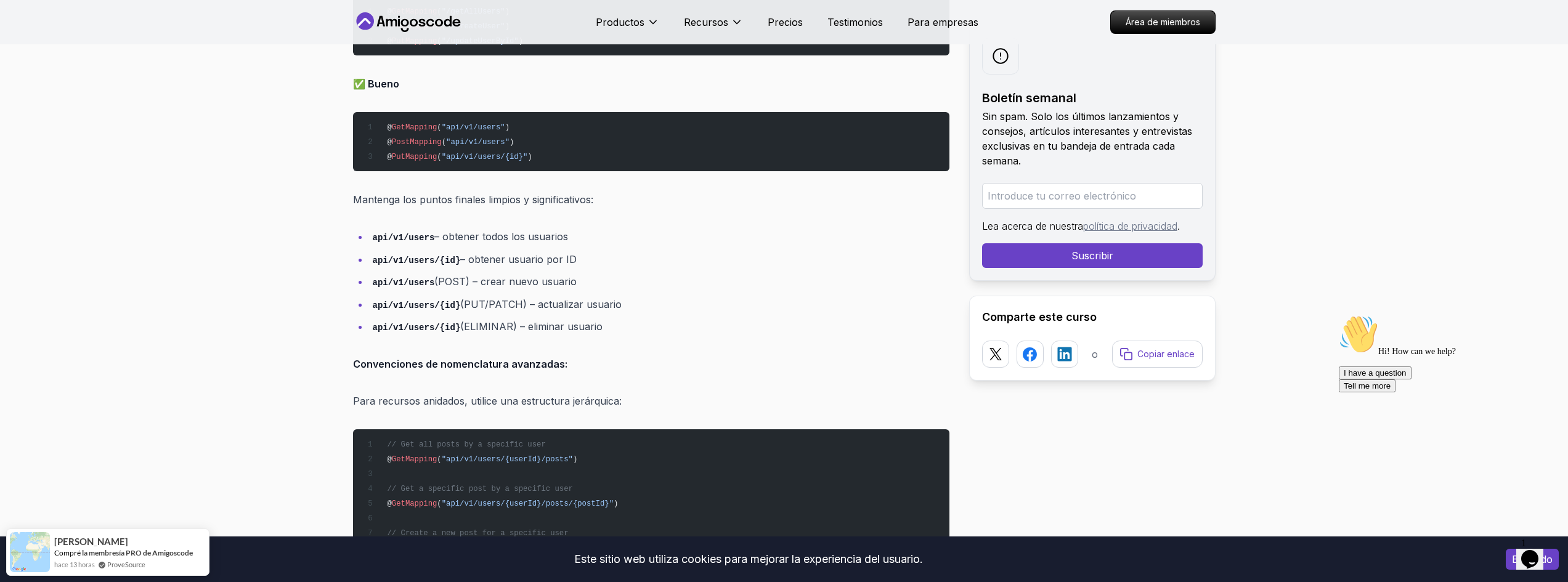
scroll to position [1403, 0]
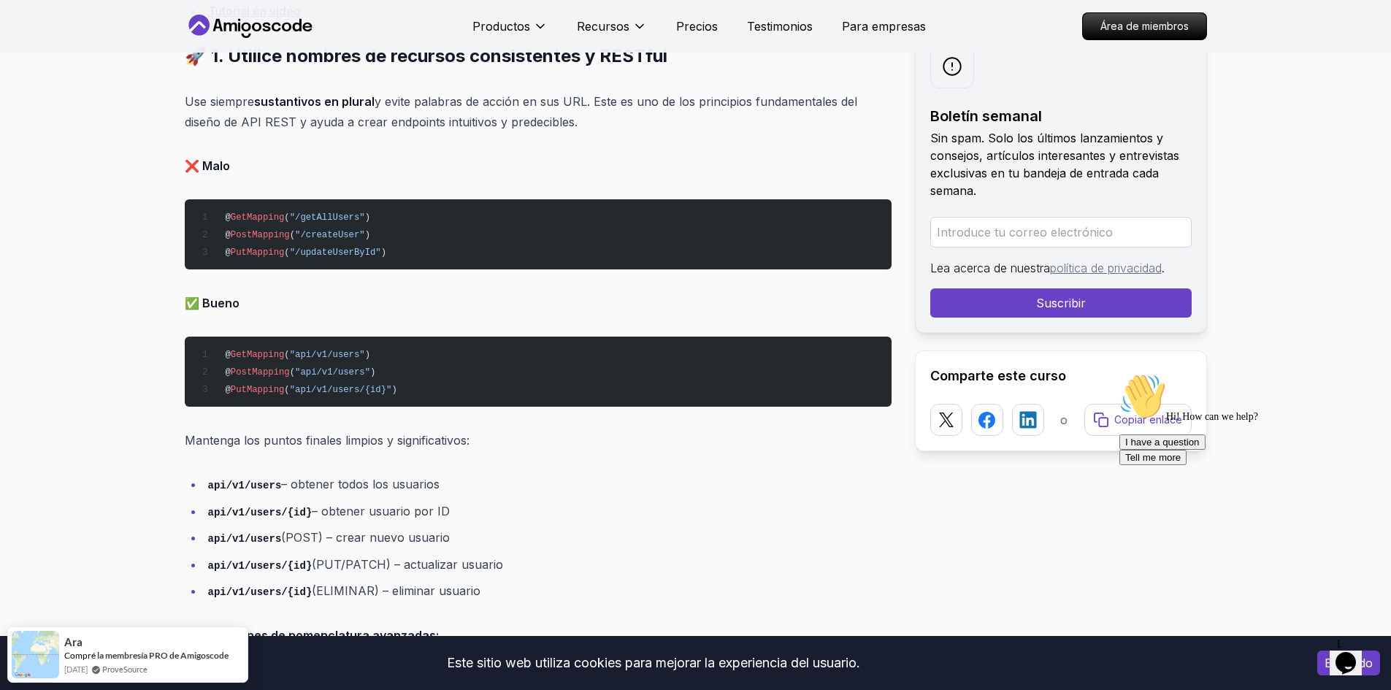
scroll to position [1459, 0]
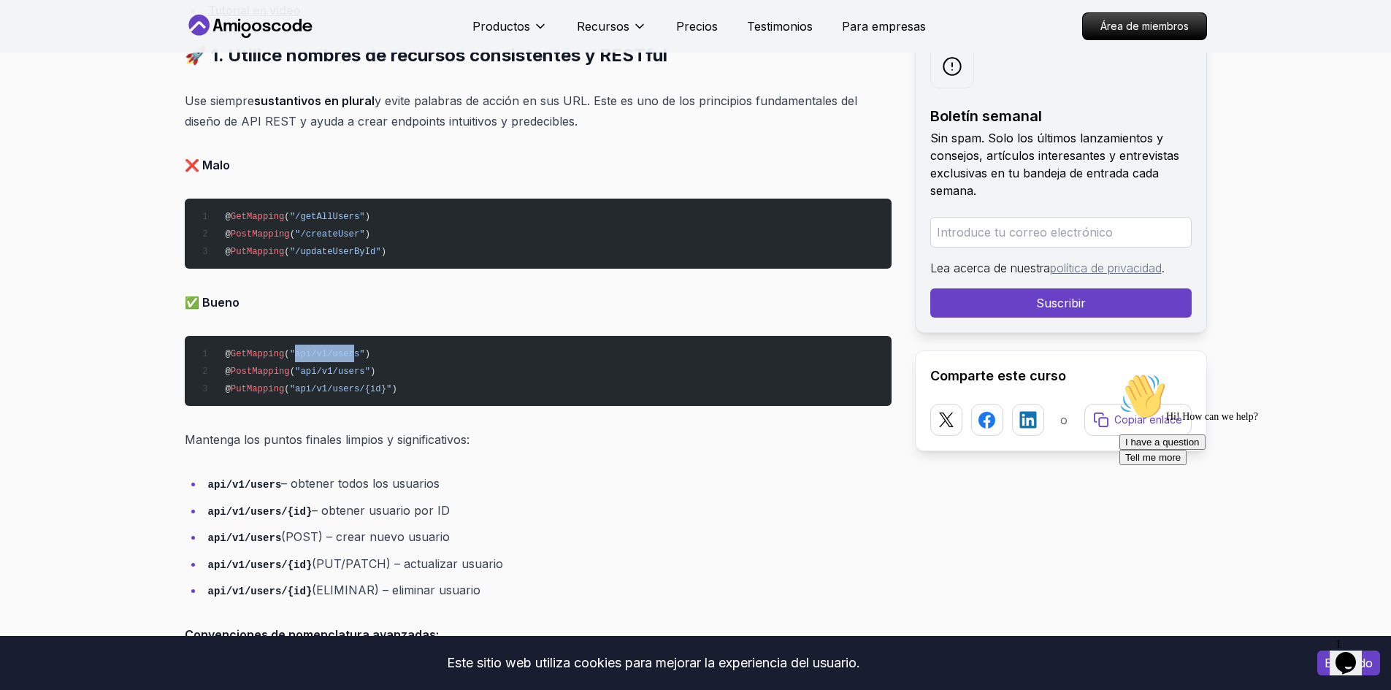
drag, startPoint x: 288, startPoint y: 354, endPoint x: 345, endPoint y: 349, distance: 57.9
click at [345, 349] on span ""api/v1/users"" at bounding box center [327, 354] width 75 height 10
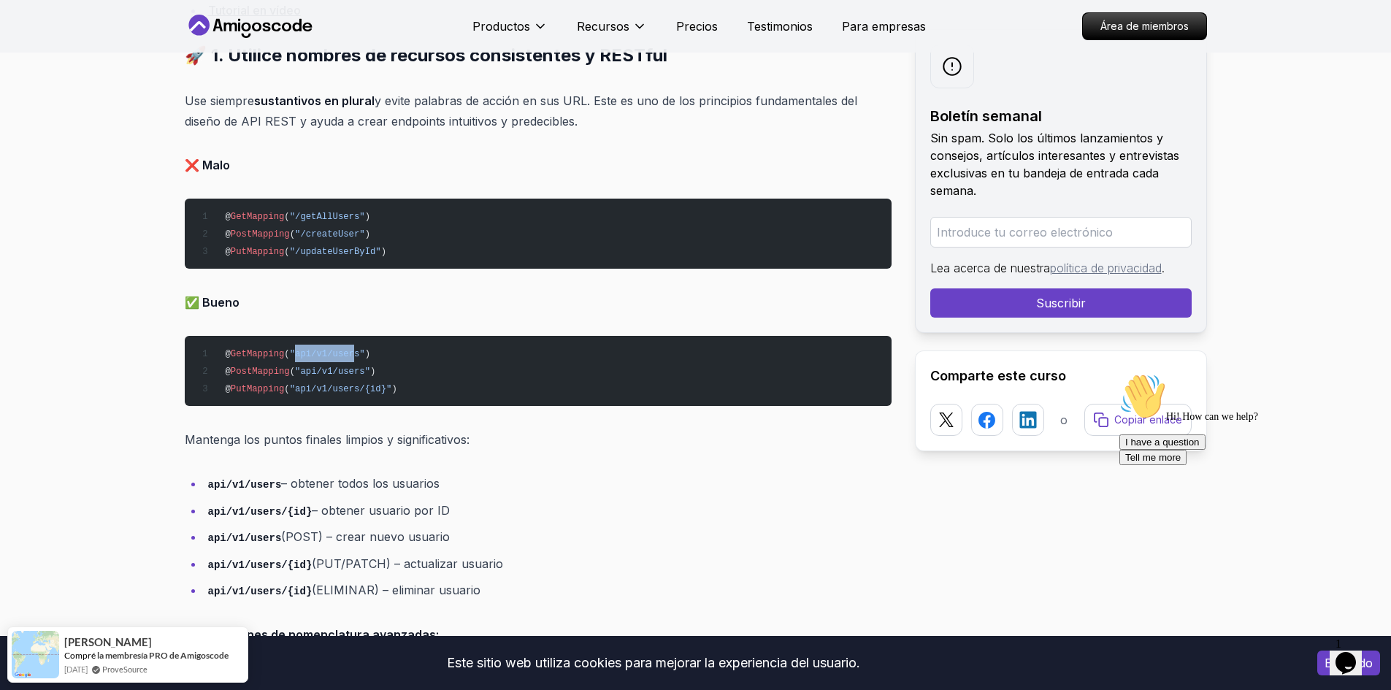
click at [314, 351] on span ""api/v1/users"" at bounding box center [327, 354] width 75 height 10
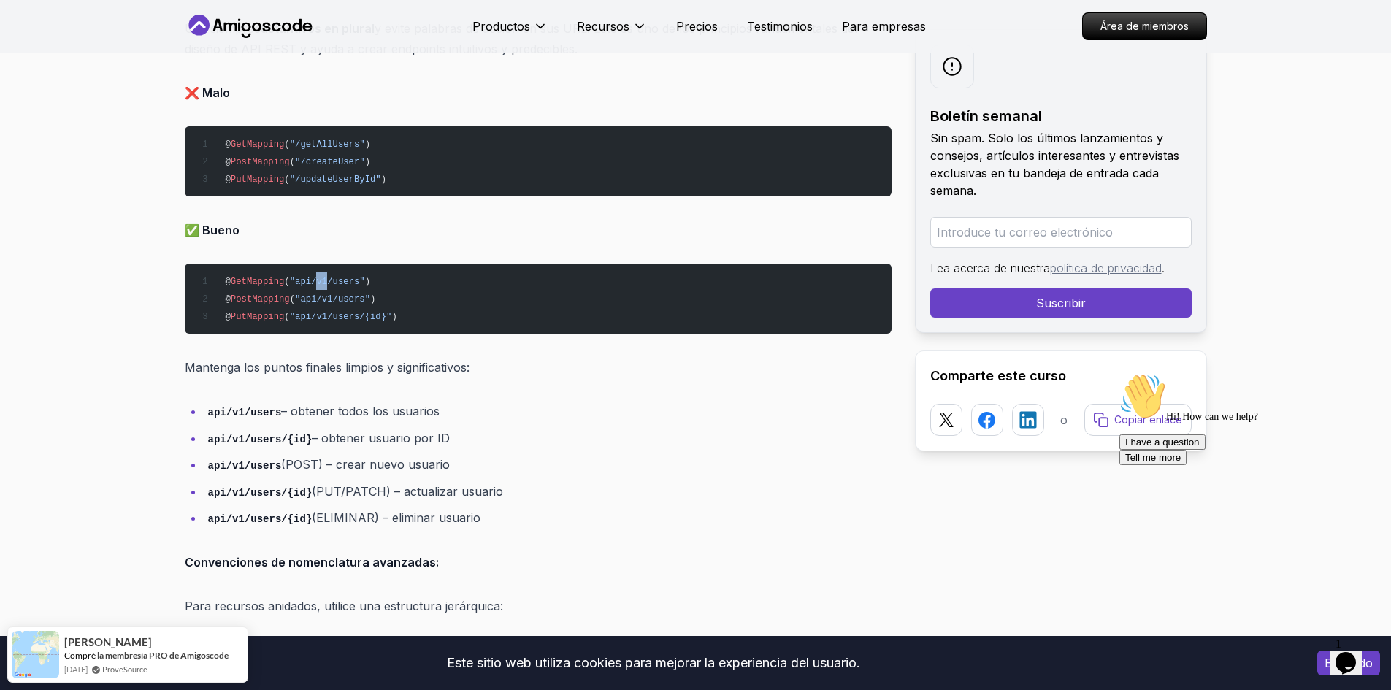
scroll to position [1532, 0]
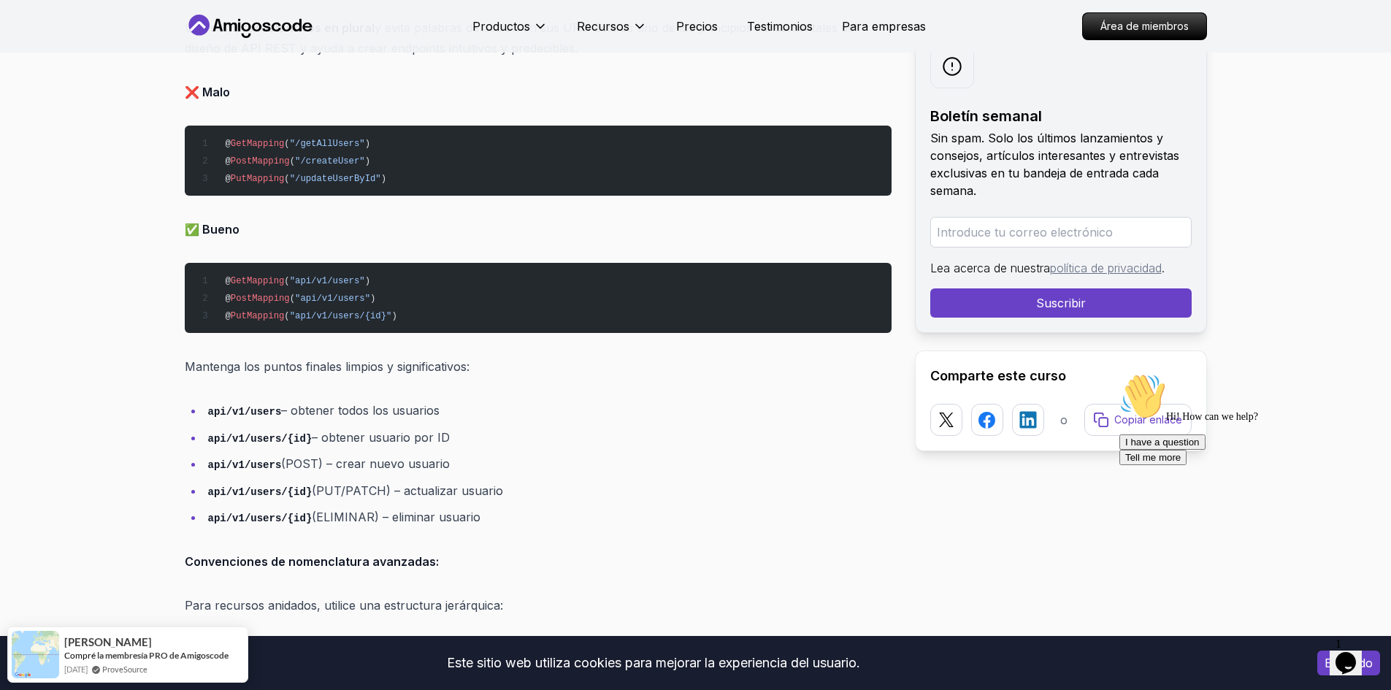
click at [292, 275] on pre "@ GetMapping ( "api/v1/users" ) @ PostMapping ( "api/v1/users" ) @ PutMapping (…" at bounding box center [538, 298] width 707 height 70
click at [292, 277] on span ""api/v1/users"" at bounding box center [327, 281] width 75 height 10
click at [332, 277] on span ""api/v1/users"" at bounding box center [327, 281] width 75 height 10
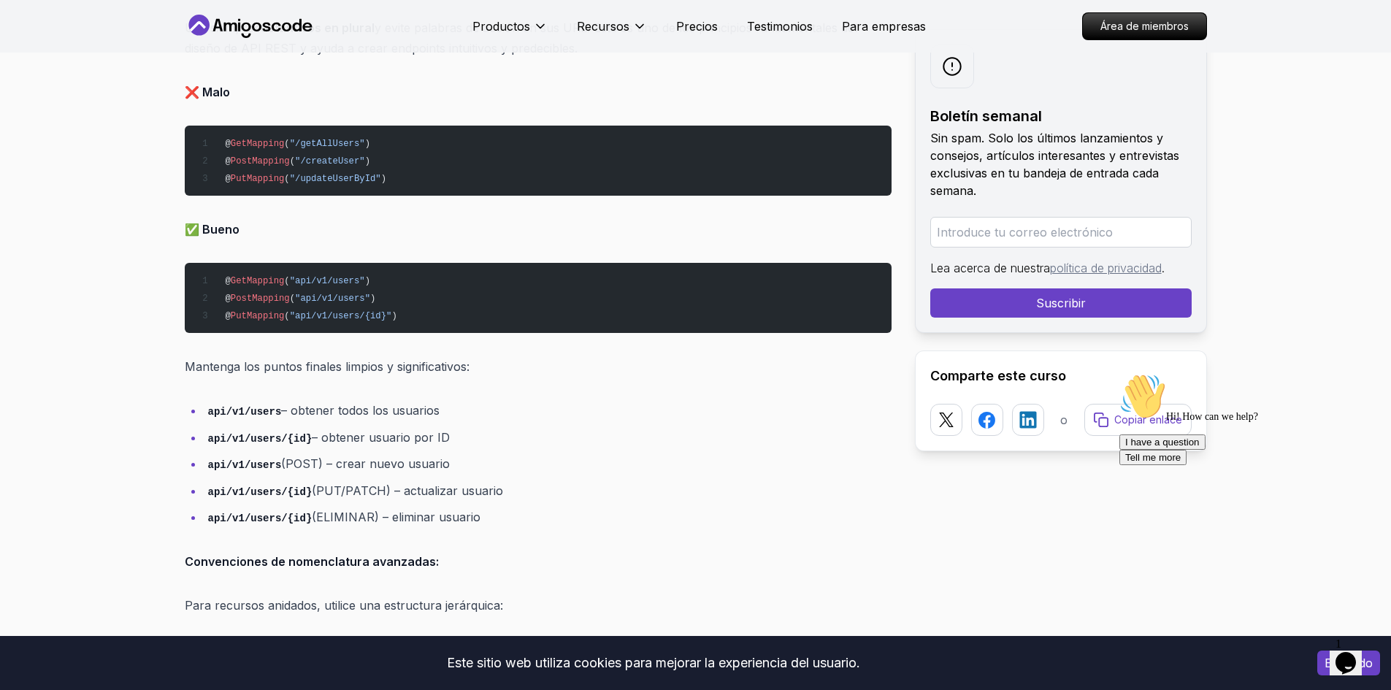
click at [319, 145] on span ""/getAllUsers"" at bounding box center [327, 144] width 75 height 10
click at [349, 158] on span ""/createUser"" at bounding box center [330, 161] width 70 height 10
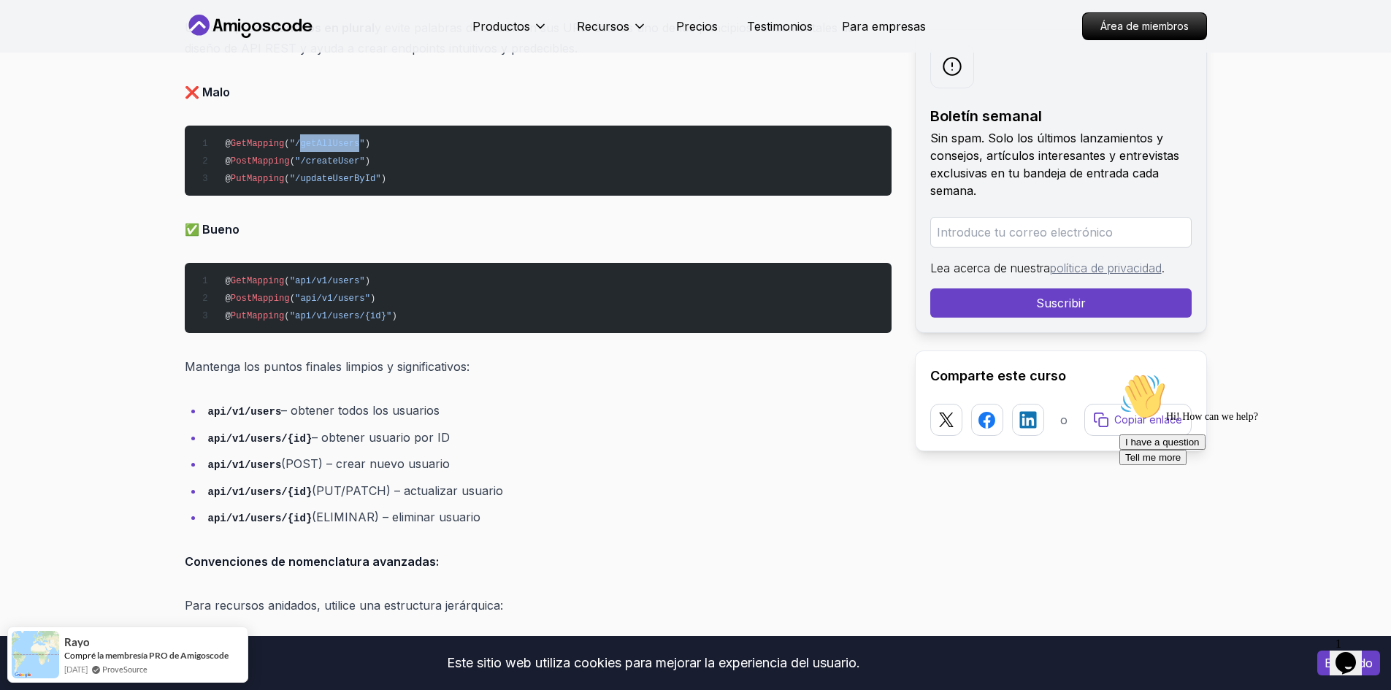
drag, startPoint x: 294, startPoint y: 145, endPoint x: 349, endPoint y: 147, distance: 55.5
click at [349, 147] on span ""/getAllUsers"" at bounding box center [327, 144] width 75 height 10
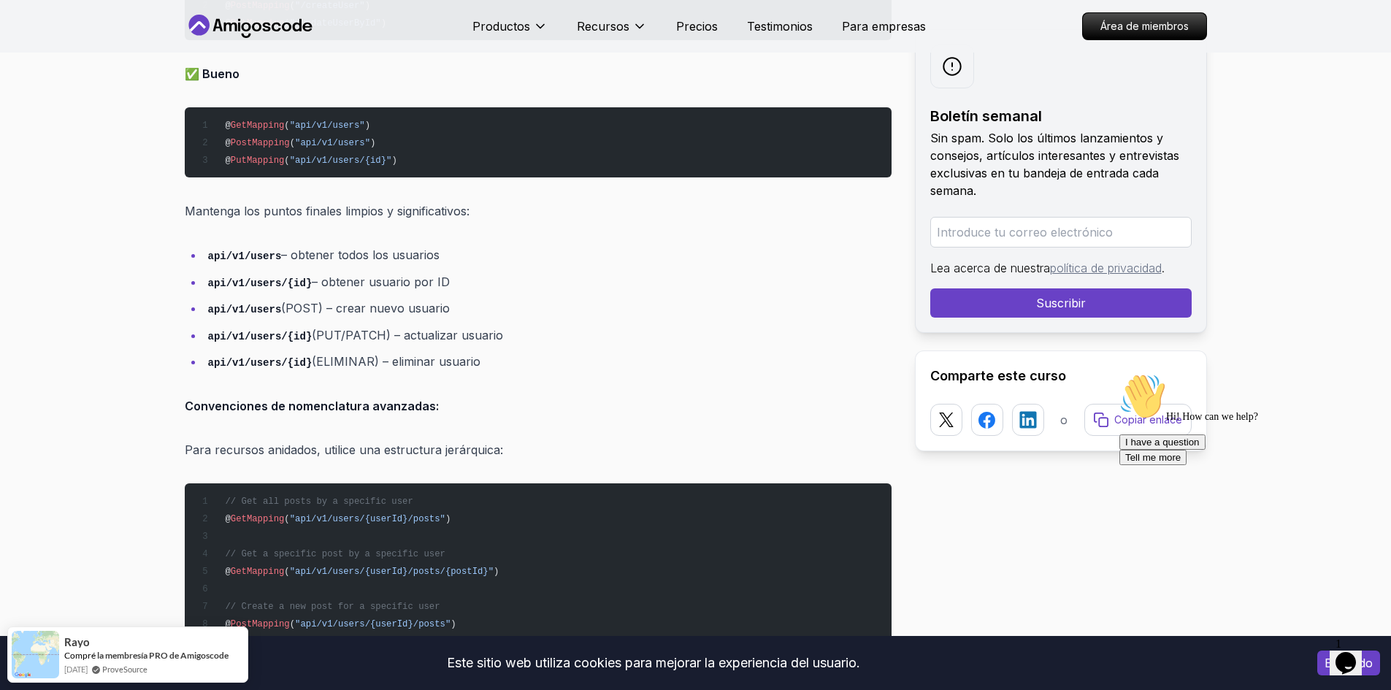
scroll to position [1688, 0]
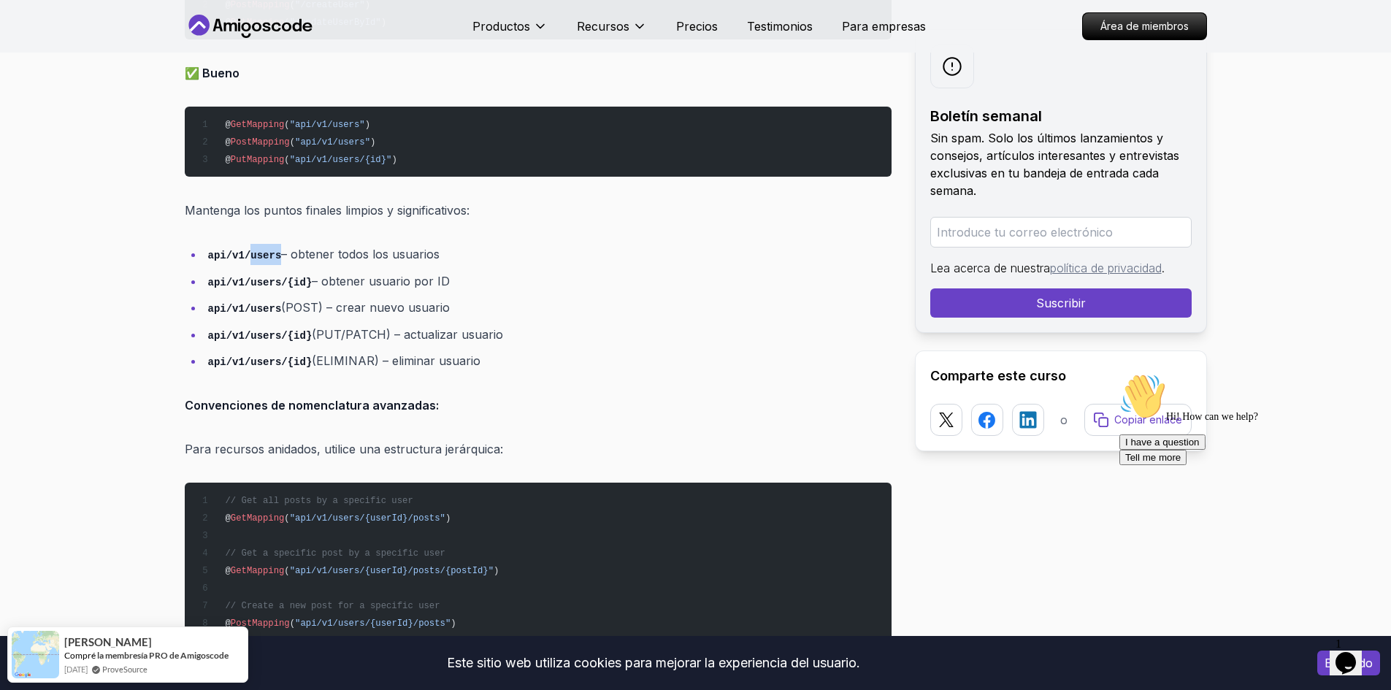
drag, startPoint x: 245, startPoint y: 256, endPoint x: 275, endPoint y: 254, distance: 29.3
click at [275, 254] on li "api/v1/users – obtener todos los usuarios" at bounding box center [548, 254] width 688 height 21
drag, startPoint x: 280, startPoint y: 282, endPoint x: 303, endPoint y: 280, distance: 23.4
click at [303, 280] on li "api/v1/users/{id} – obtener usuario por ID" at bounding box center [548, 281] width 688 height 21
drag, startPoint x: 247, startPoint y: 309, endPoint x: 267, endPoint y: 310, distance: 20.5
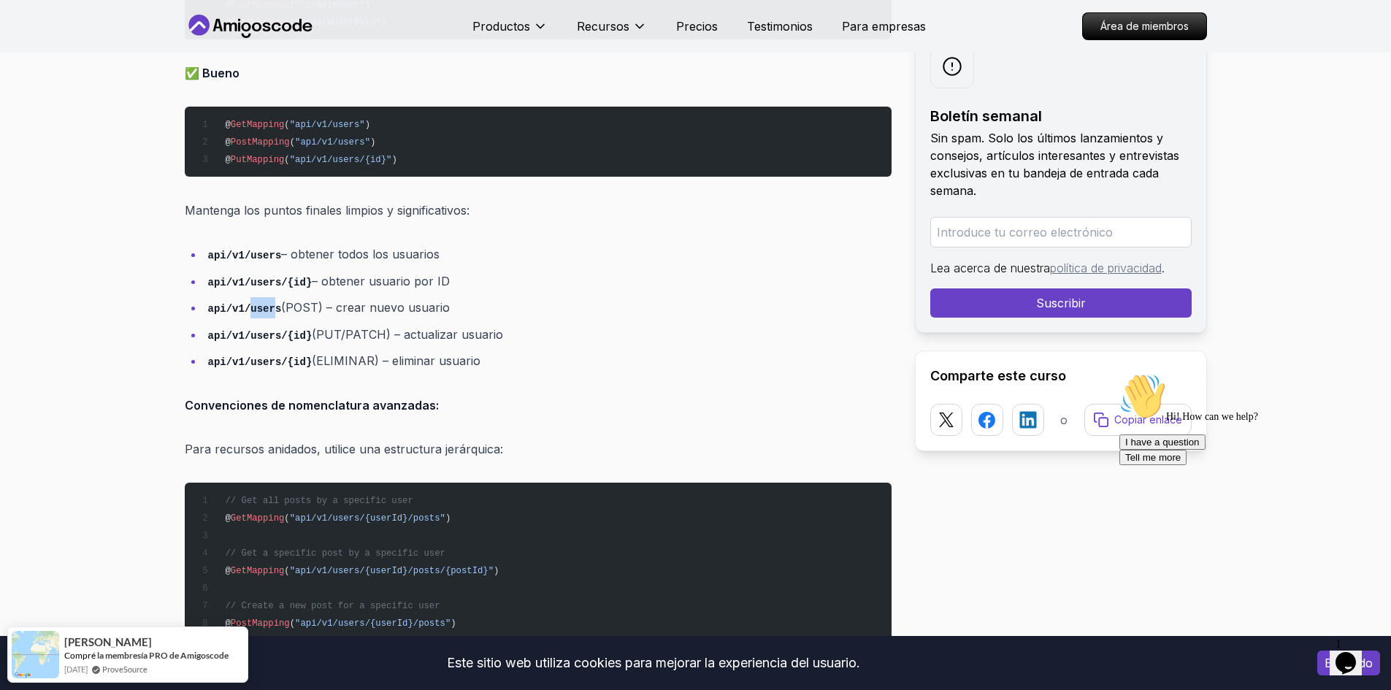
click at [267, 310] on code "api/v1/users" at bounding box center [245, 309] width 74 height 12
drag, startPoint x: 209, startPoint y: 256, endPoint x: 268, endPoint y: 253, distance: 59.2
click at [268, 253] on code "api/v1/users" at bounding box center [245, 256] width 74 height 12
click at [269, 255] on code "api/v1/users" at bounding box center [245, 256] width 74 height 12
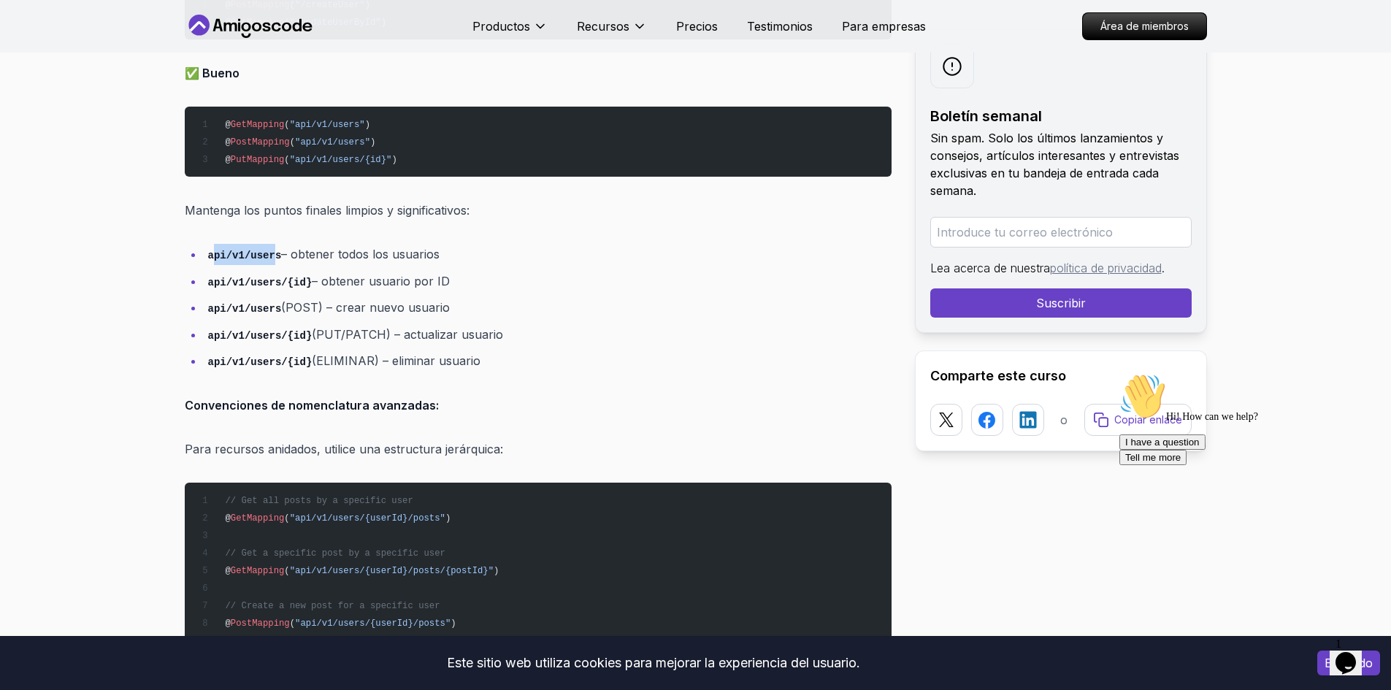
drag, startPoint x: 213, startPoint y: 258, endPoint x: 272, endPoint y: 254, distance: 59.3
click at [272, 254] on code "api/v1/users" at bounding box center [245, 256] width 74 height 12
drag, startPoint x: 276, startPoint y: 308, endPoint x: 314, endPoint y: 308, distance: 38.0
click at [314, 308] on font "(POST) – crear nuevo usuario" at bounding box center [365, 307] width 169 height 15
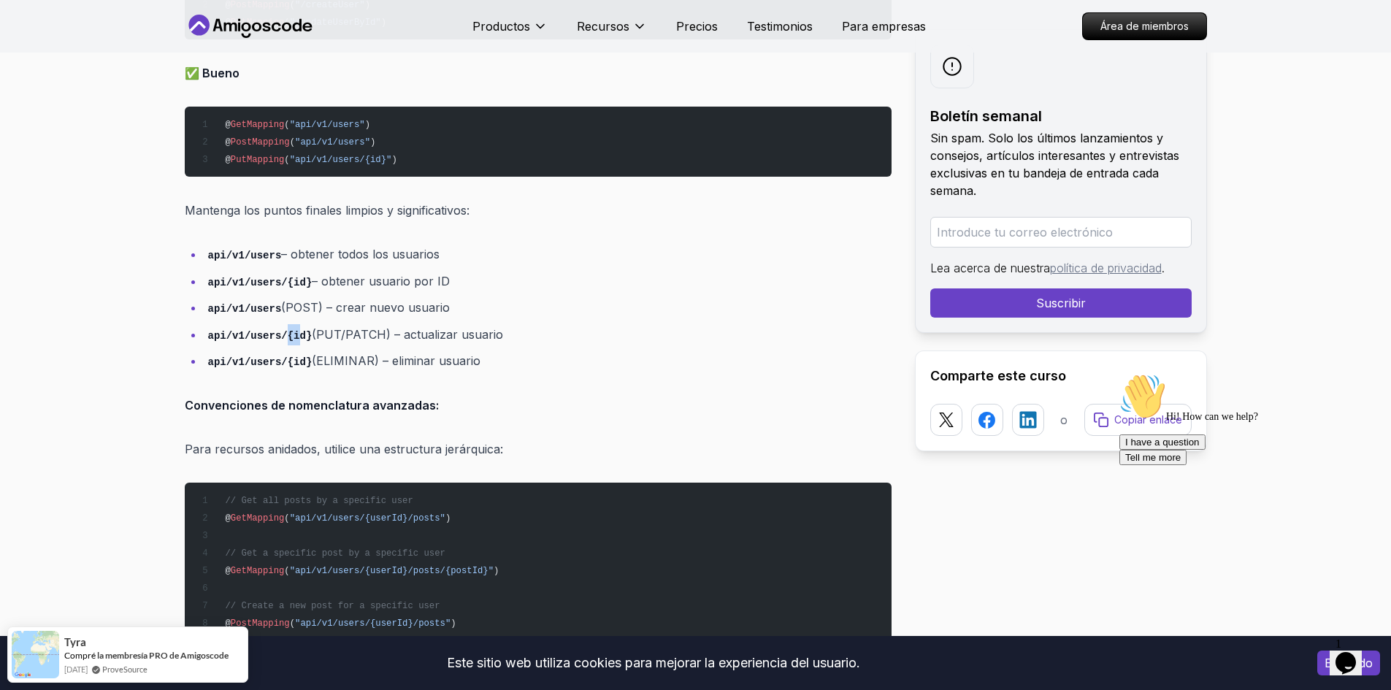
drag, startPoint x: 280, startPoint y: 338, endPoint x: 291, endPoint y: 337, distance: 11.0
click at [291, 337] on code "api/v1/users/{id}" at bounding box center [260, 336] width 104 height 12
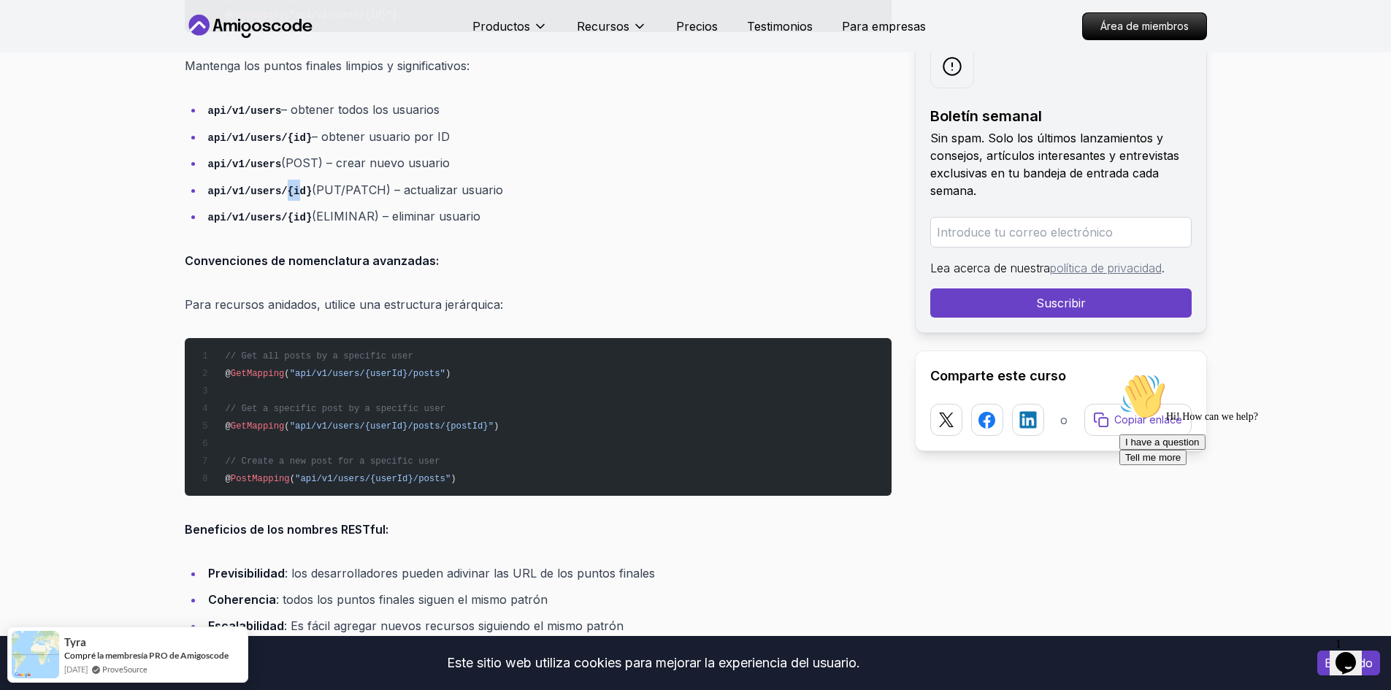
scroll to position [1834, 0]
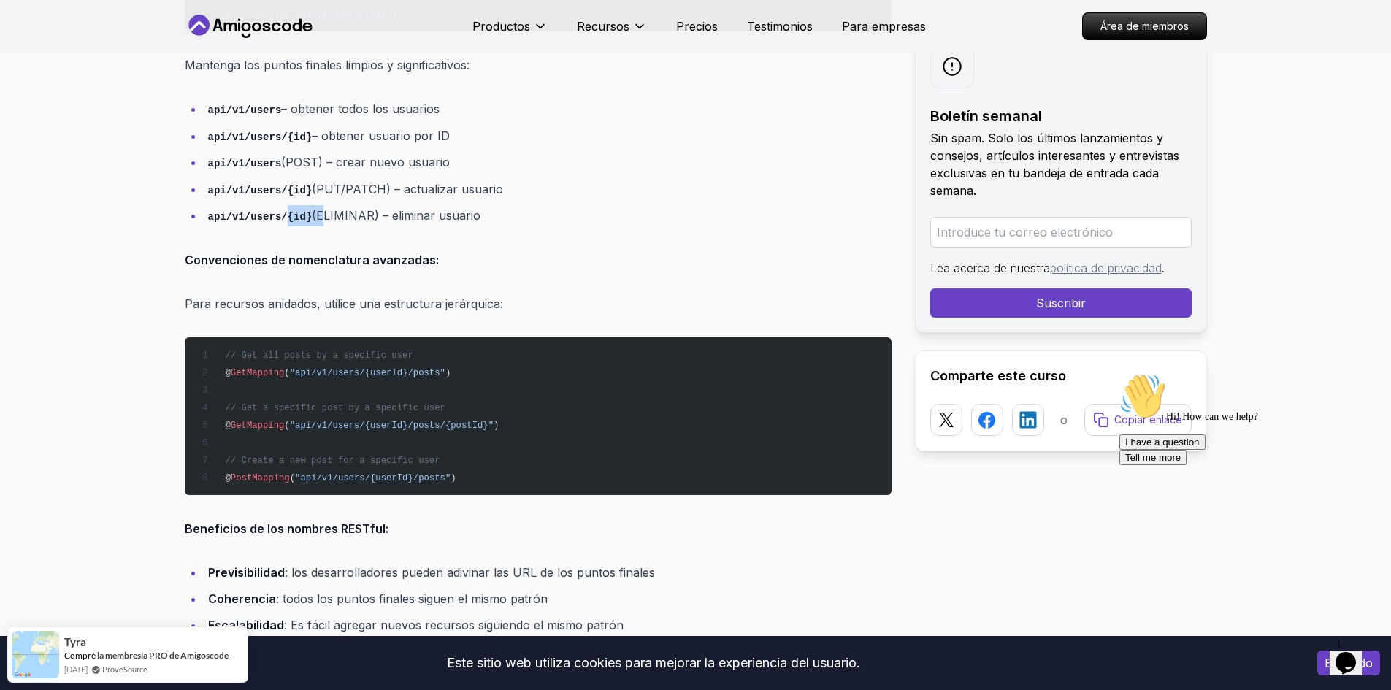
drag, startPoint x: 288, startPoint y: 215, endPoint x: 313, endPoint y: 217, distance: 24.9
click at [313, 217] on li "api/v1/users/{id} (ELIMINAR) – eliminar usuario" at bounding box center [548, 215] width 688 height 21
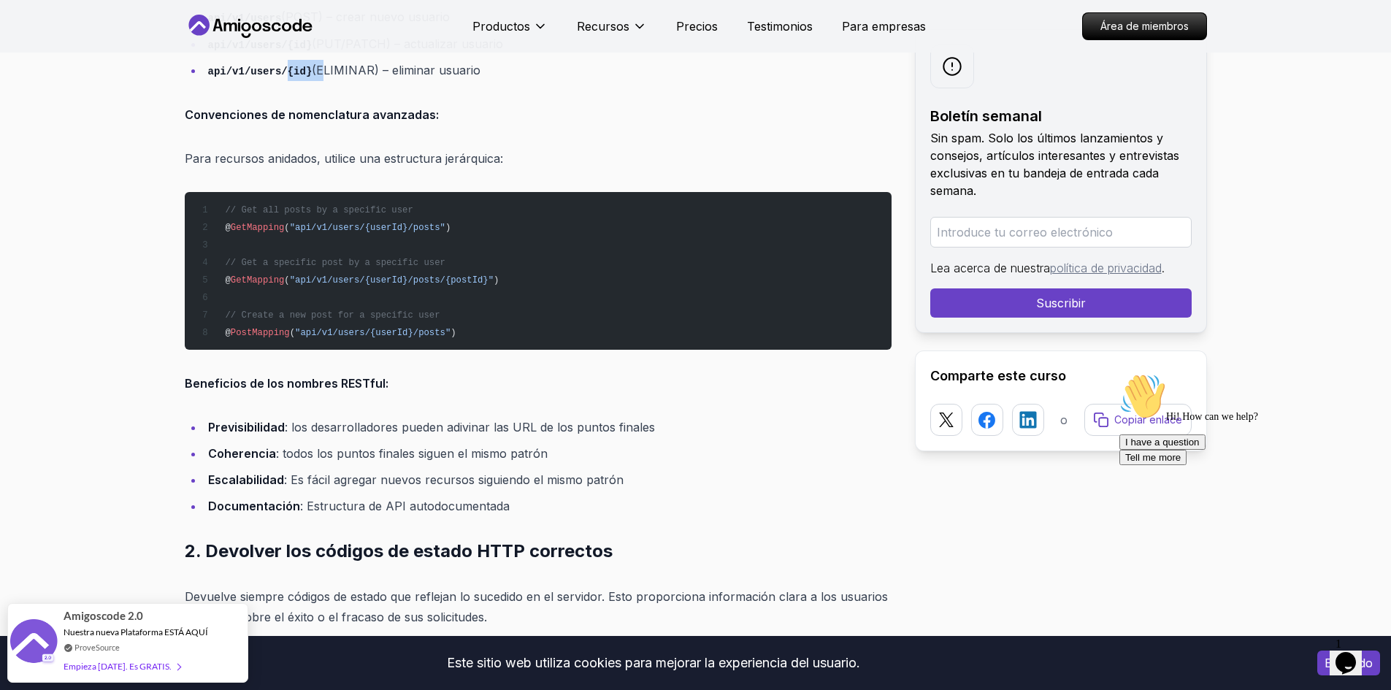
scroll to position [1980, 0]
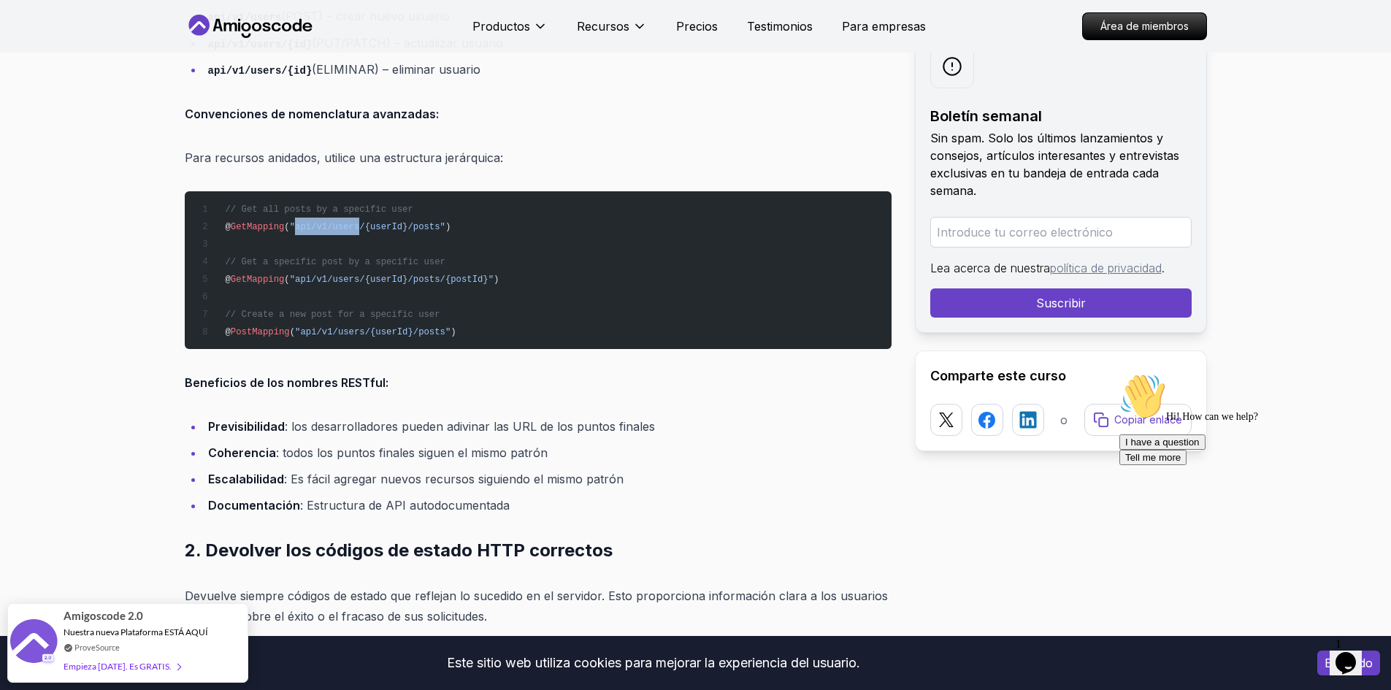
drag, startPoint x: 289, startPoint y: 227, endPoint x: 348, endPoint y: 226, distance: 58.4
click at [348, 226] on span ""api/v1/users/{userId}/posts"" at bounding box center [368, 227] width 156 height 10
click at [353, 230] on span ""api/v1/users/{userId}/posts"" at bounding box center [368, 227] width 156 height 10
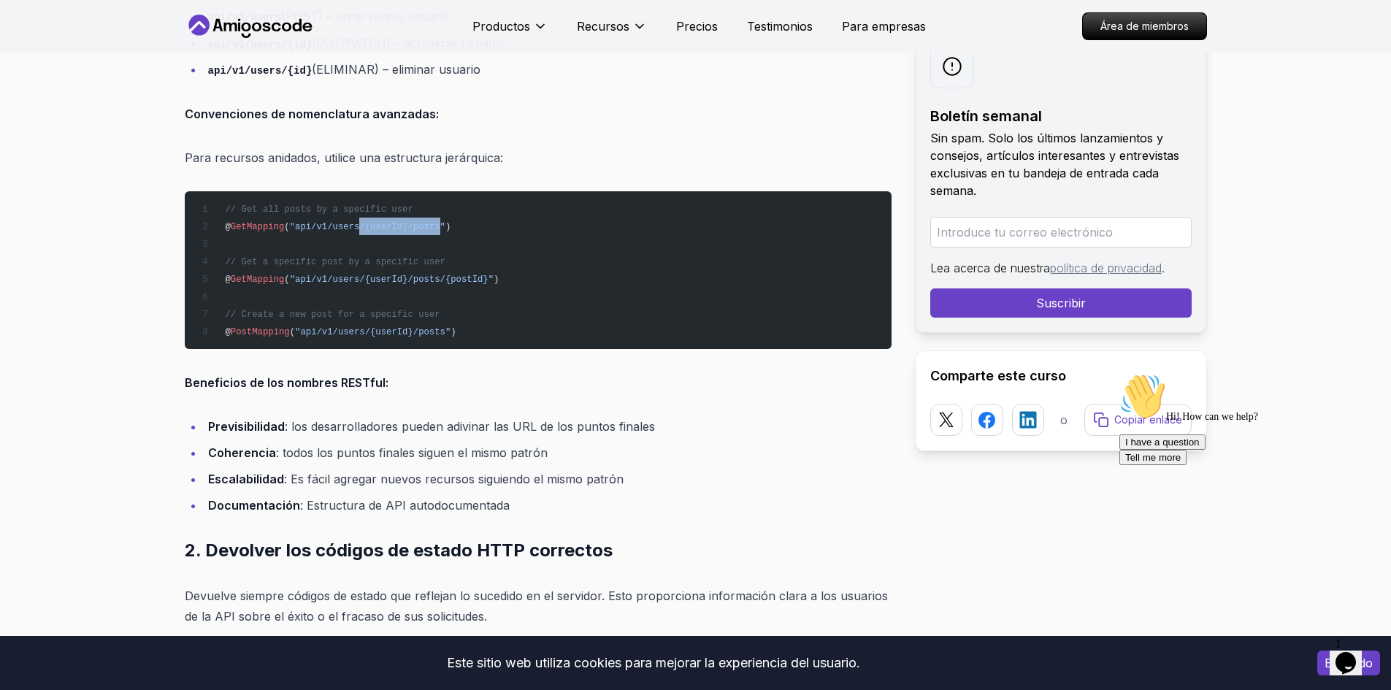
drag, startPoint x: 349, startPoint y: 229, endPoint x: 421, endPoint y: 232, distance: 71.6
click at [421, 232] on pre "// Get all posts by a specific user @ GetMapping ( "api/v1/users/{userId}/posts…" at bounding box center [538, 270] width 707 height 158
drag, startPoint x: 349, startPoint y: 279, endPoint x: 468, endPoint y: 275, distance: 119.1
click at [468, 275] on span ""api/v1/users/{userId}/posts/{postId}"" at bounding box center [392, 280] width 204 height 10
click at [333, 269] on pre "// Get all posts by a specific user @ GetMapping ( "api/v1/users/{userId}/posts…" at bounding box center [538, 270] width 707 height 158
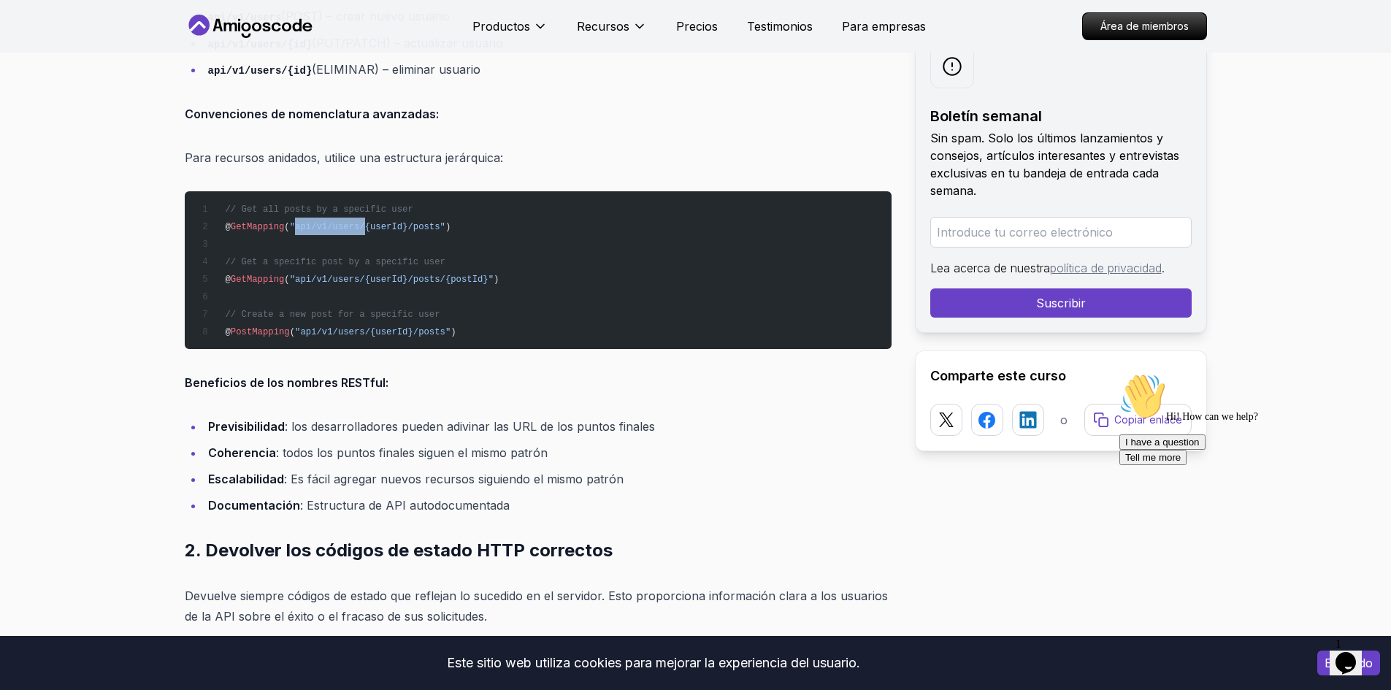
drag, startPoint x: 290, startPoint y: 226, endPoint x: 352, endPoint y: 223, distance: 62.2
click at [352, 223] on span ""api/v1/users/{userId}/posts"" at bounding box center [368, 227] width 156 height 10
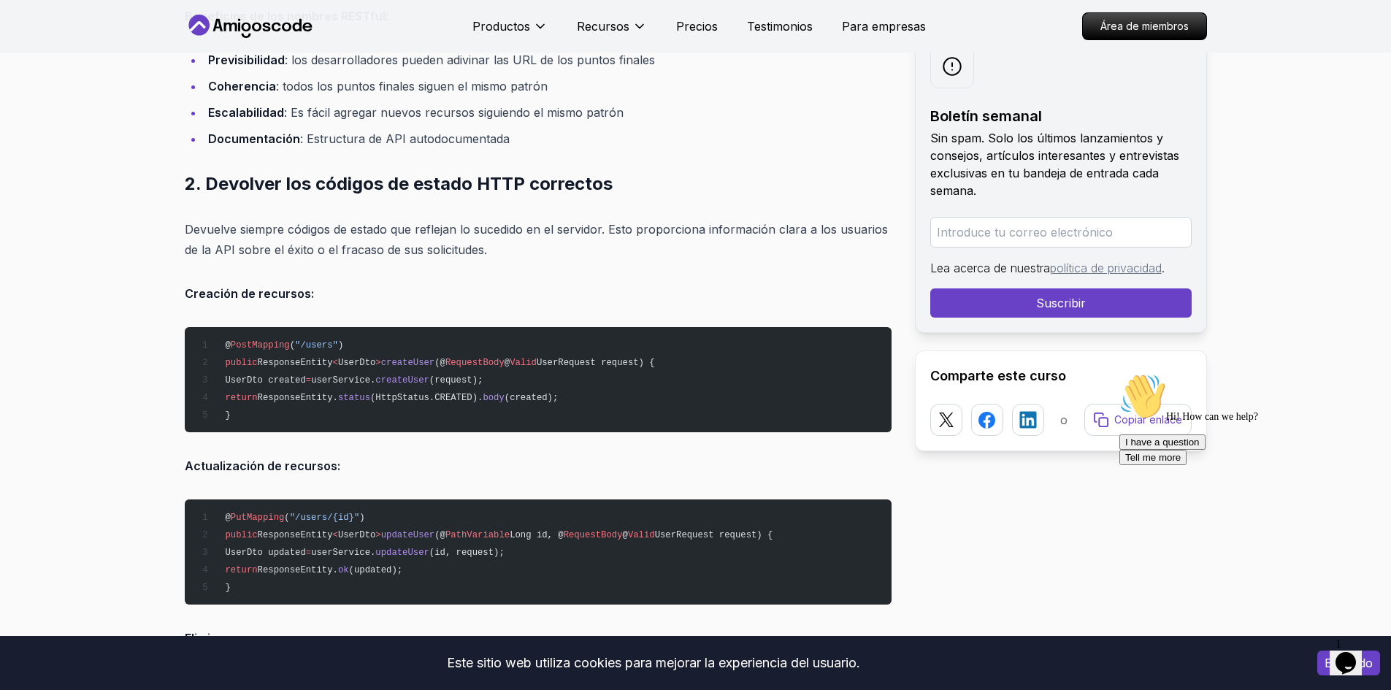
scroll to position [2346, 0]
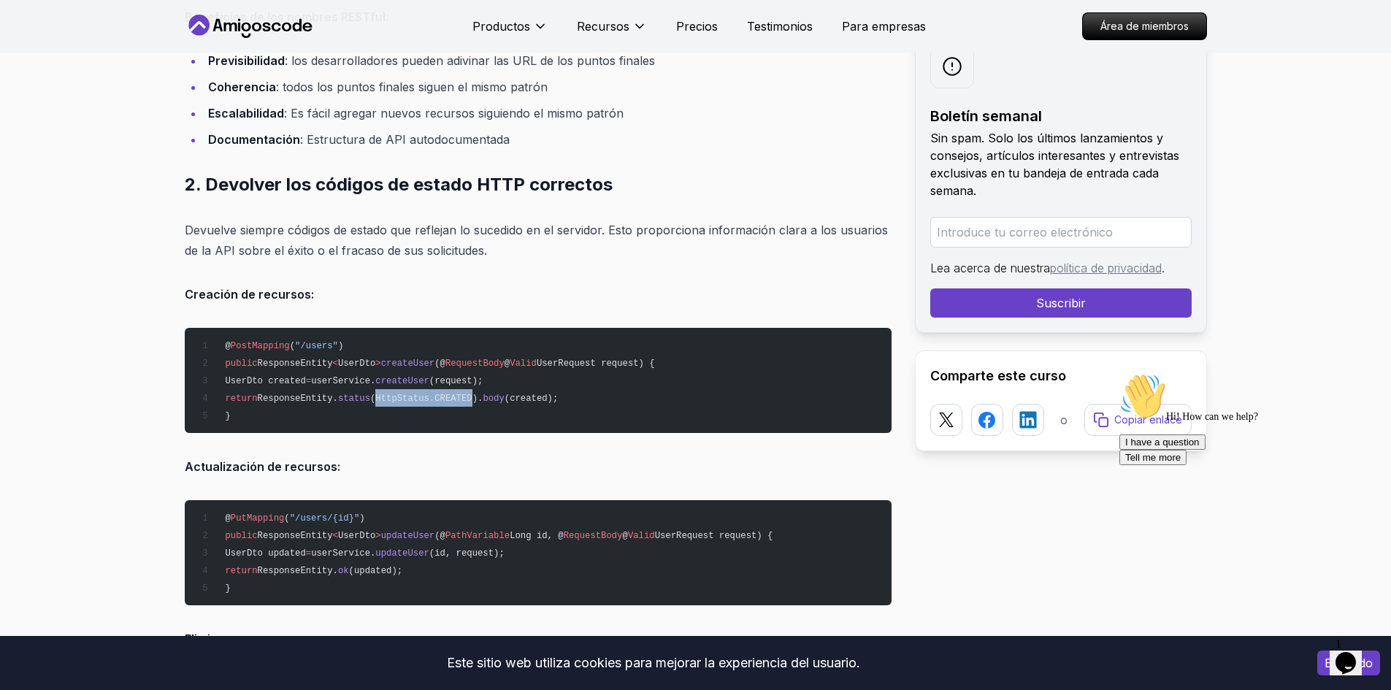
drag, startPoint x: 387, startPoint y: 397, endPoint x: 477, endPoint y: 399, distance: 89.8
click at [477, 399] on span "(HttpStatus.CREATED)." at bounding box center [426, 399] width 112 height 10
click at [332, 354] on pre "@ PostMapping ( "/users" ) public ResponseEntity < UserDto > createUser (@ Requ…" at bounding box center [538, 380] width 707 height 105
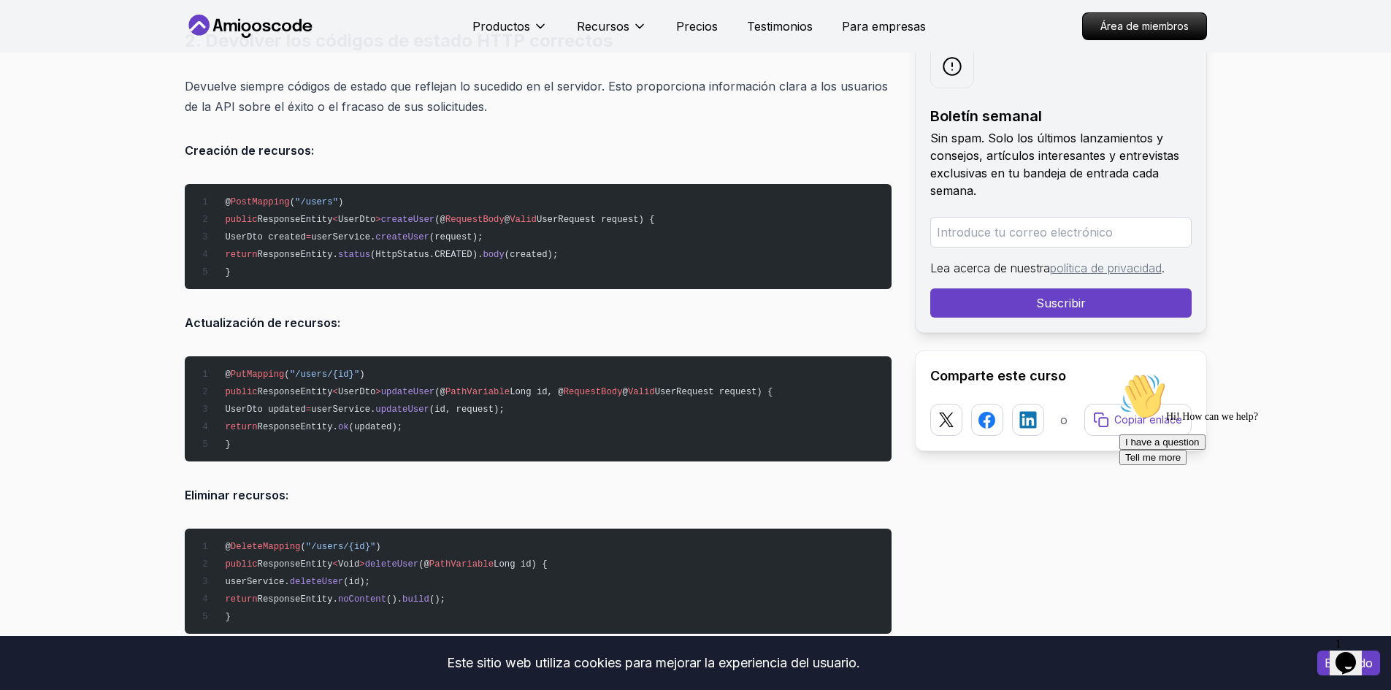
scroll to position [2491, 0]
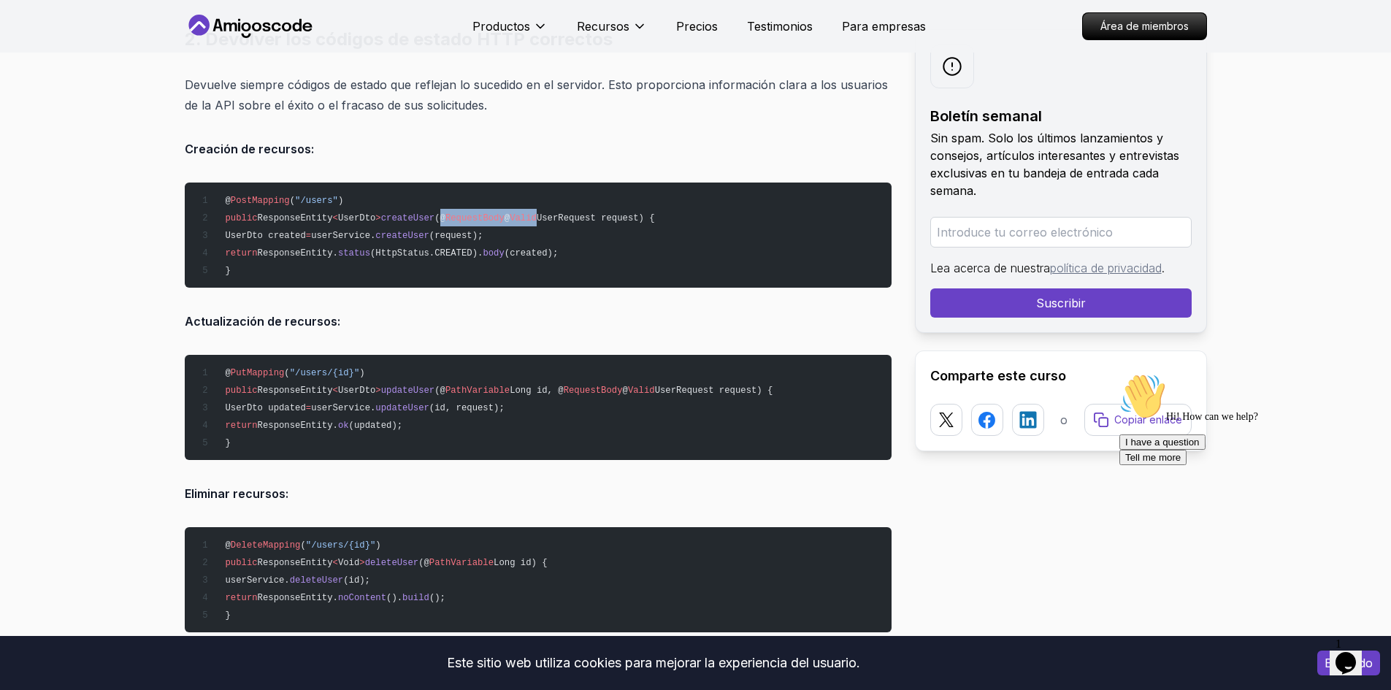
drag, startPoint x: 432, startPoint y: 219, endPoint x: 526, endPoint y: 219, distance: 94.2
click at [526, 219] on span "public ResponseEntity < UserDto > createUser (@ RequestBody @ Valid UserRequest…" at bounding box center [425, 218] width 459 height 10
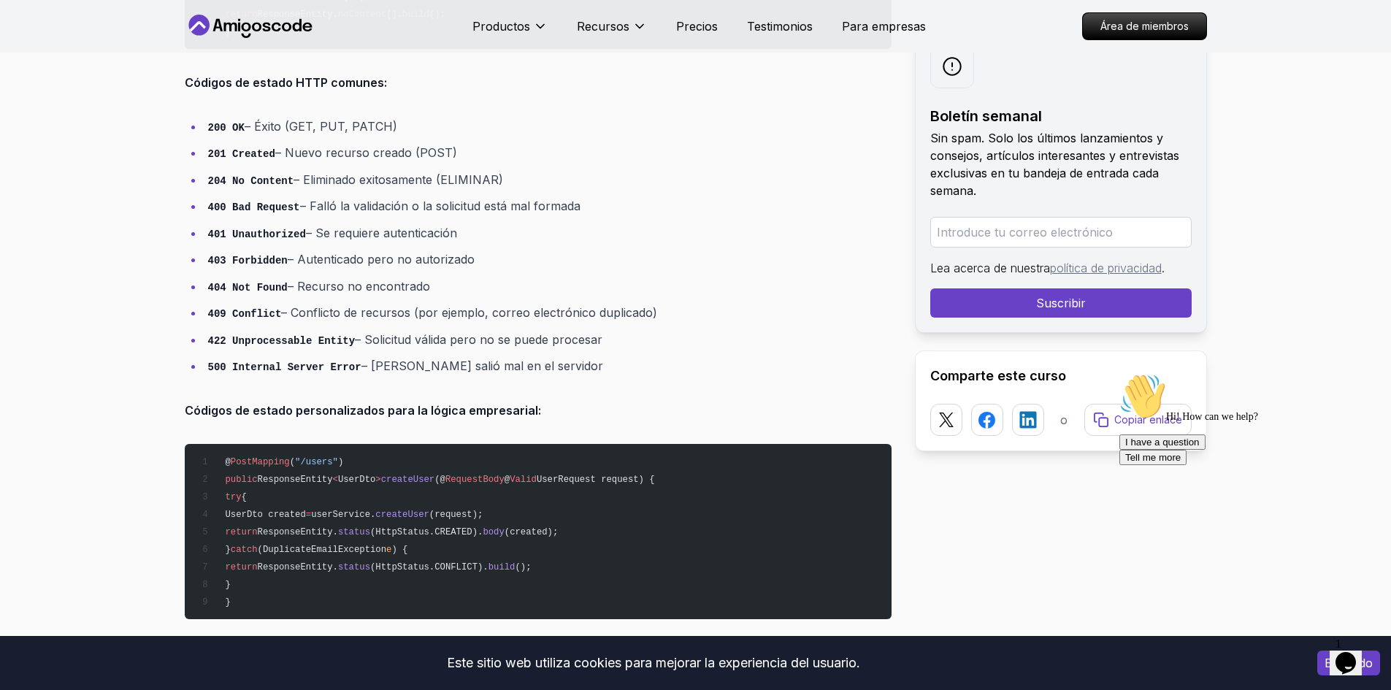
scroll to position [3075, 0]
drag, startPoint x: 209, startPoint y: 155, endPoint x: 226, endPoint y: 151, distance: 17.2
click at [226, 151] on code "201 Created" at bounding box center [241, 154] width 67 height 12
drag, startPoint x: 204, startPoint y: 183, endPoint x: 233, endPoint y: 184, distance: 28.5
click at [233, 184] on li "204 No Content – Eliminado exitosamente (ELIMINAR)" at bounding box center [548, 179] width 688 height 21
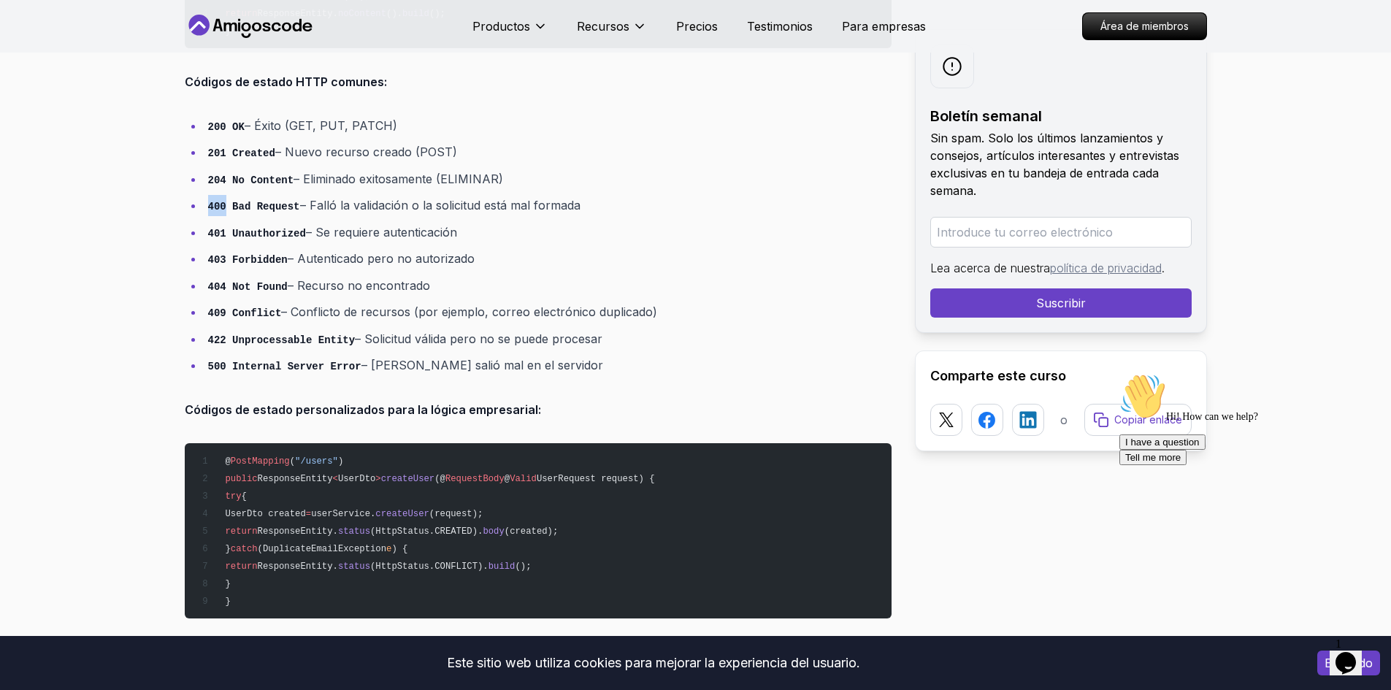
drag, startPoint x: 209, startPoint y: 204, endPoint x: 226, endPoint y: 204, distance: 16.8
click at [226, 204] on code "400 Bad Request" at bounding box center [254, 207] width 92 height 12
drag, startPoint x: 210, startPoint y: 129, endPoint x: 220, endPoint y: 128, distance: 10.3
click at [220, 128] on code "200 OK" at bounding box center [226, 127] width 37 height 12
drag, startPoint x: 208, startPoint y: 207, endPoint x: 227, endPoint y: 207, distance: 19.0
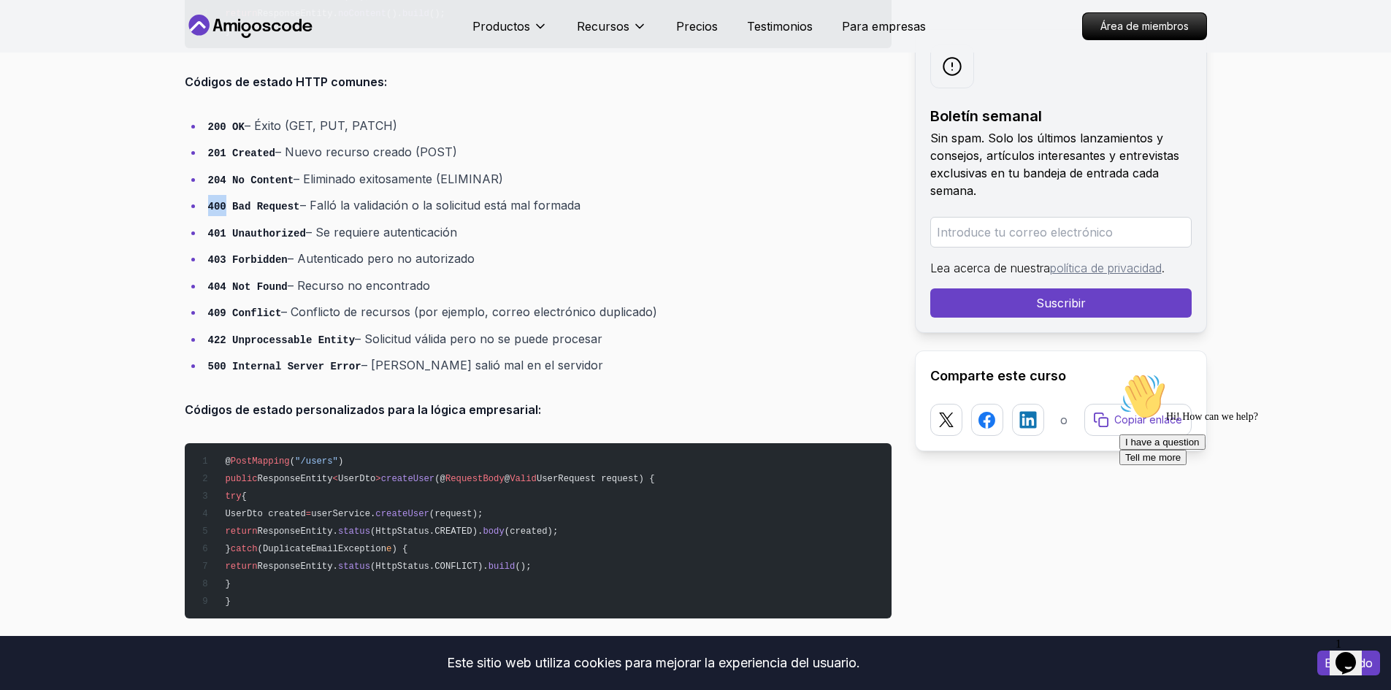
click at [227, 207] on code "400 Bad Request" at bounding box center [254, 207] width 92 height 12
drag, startPoint x: 207, startPoint y: 233, endPoint x: 223, endPoint y: 236, distance: 17.0
click at [223, 236] on li "401 Unauthorized – Se requiere autenticación" at bounding box center [548, 232] width 688 height 21
drag, startPoint x: 211, startPoint y: 261, endPoint x: 223, endPoint y: 264, distance: 11.9
click at [223, 264] on code "403 Forbidden" at bounding box center [248, 260] width 80 height 12
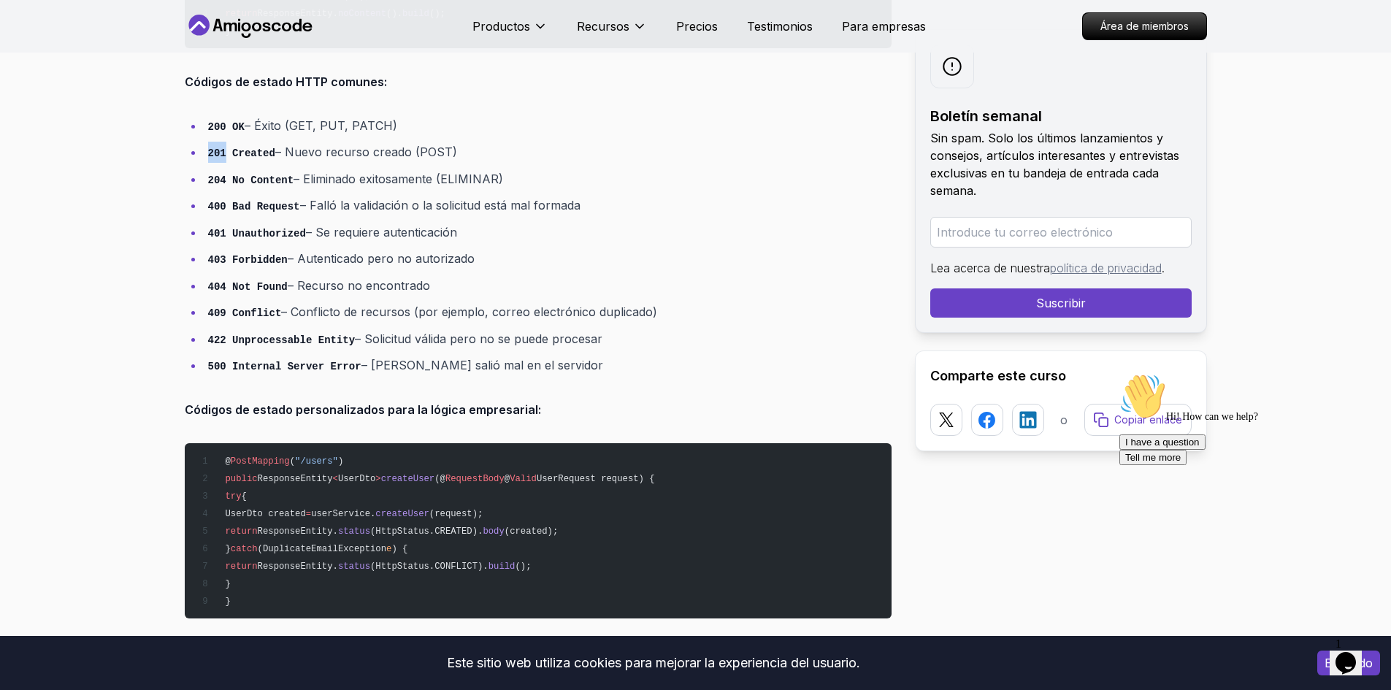
drag, startPoint x: 204, startPoint y: 158, endPoint x: 223, endPoint y: 155, distance: 18.6
click at [223, 155] on li "201 Created – Nuevo recurso creado (POST)" at bounding box center [548, 152] width 688 height 21
drag, startPoint x: 208, startPoint y: 181, endPoint x: 218, endPoint y: 181, distance: 9.5
click at [218, 181] on code "204 No Content" at bounding box center [251, 181] width 86 height 12
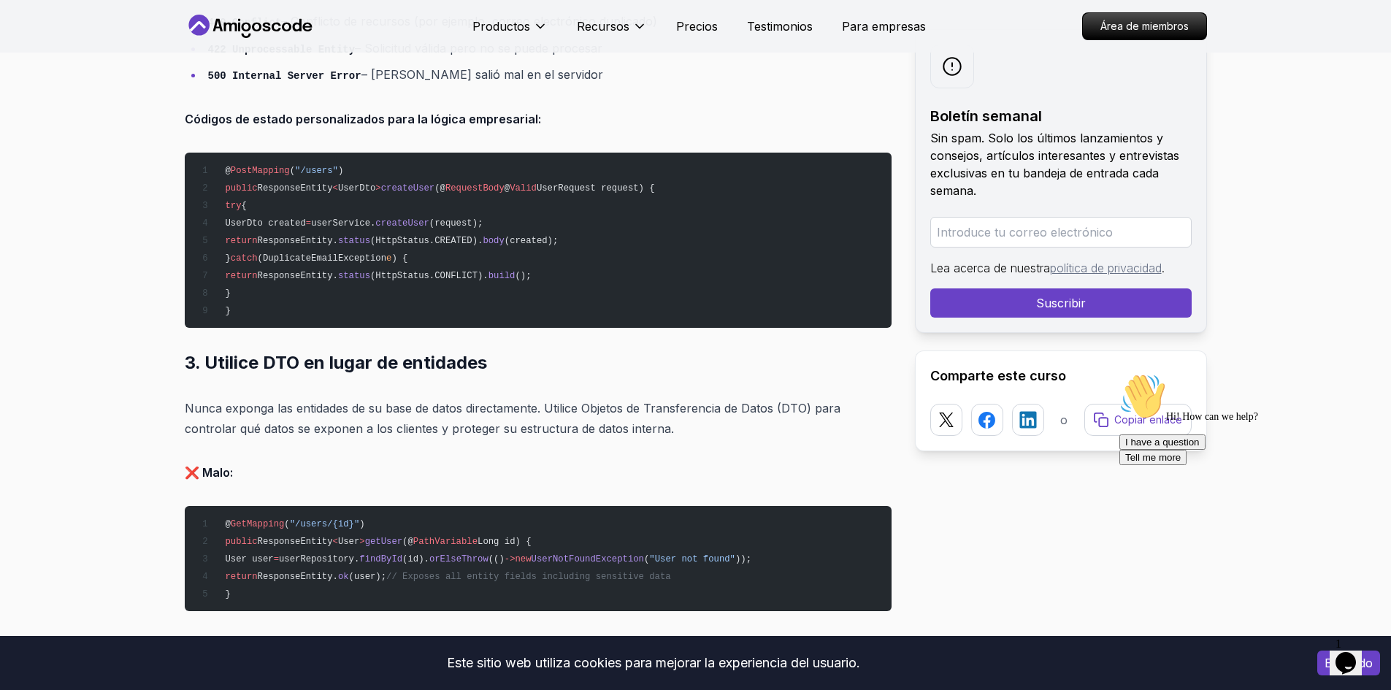
scroll to position [3367, 0]
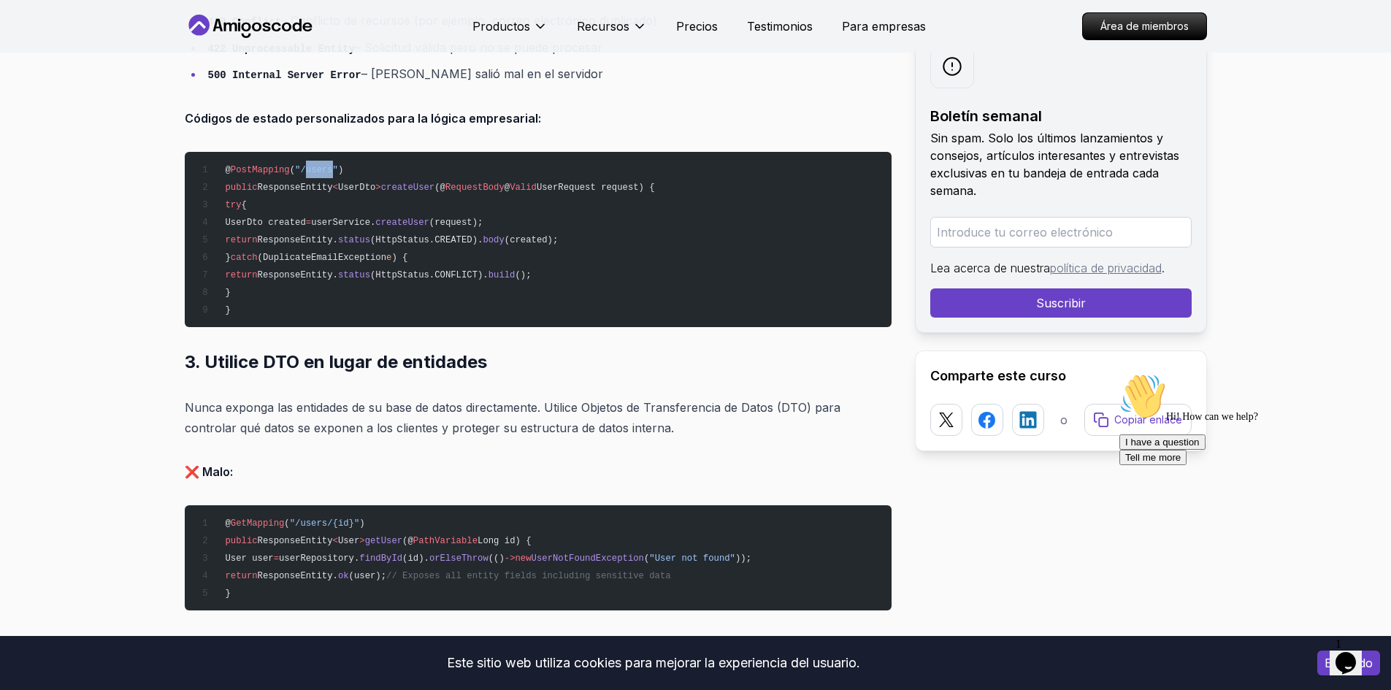
drag, startPoint x: 301, startPoint y: 169, endPoint x: 323, endPoint y: 169, distance: 21.9
click at [323, 169] on span ""/users"" at bounding box center [316, 170] width 43 height 10
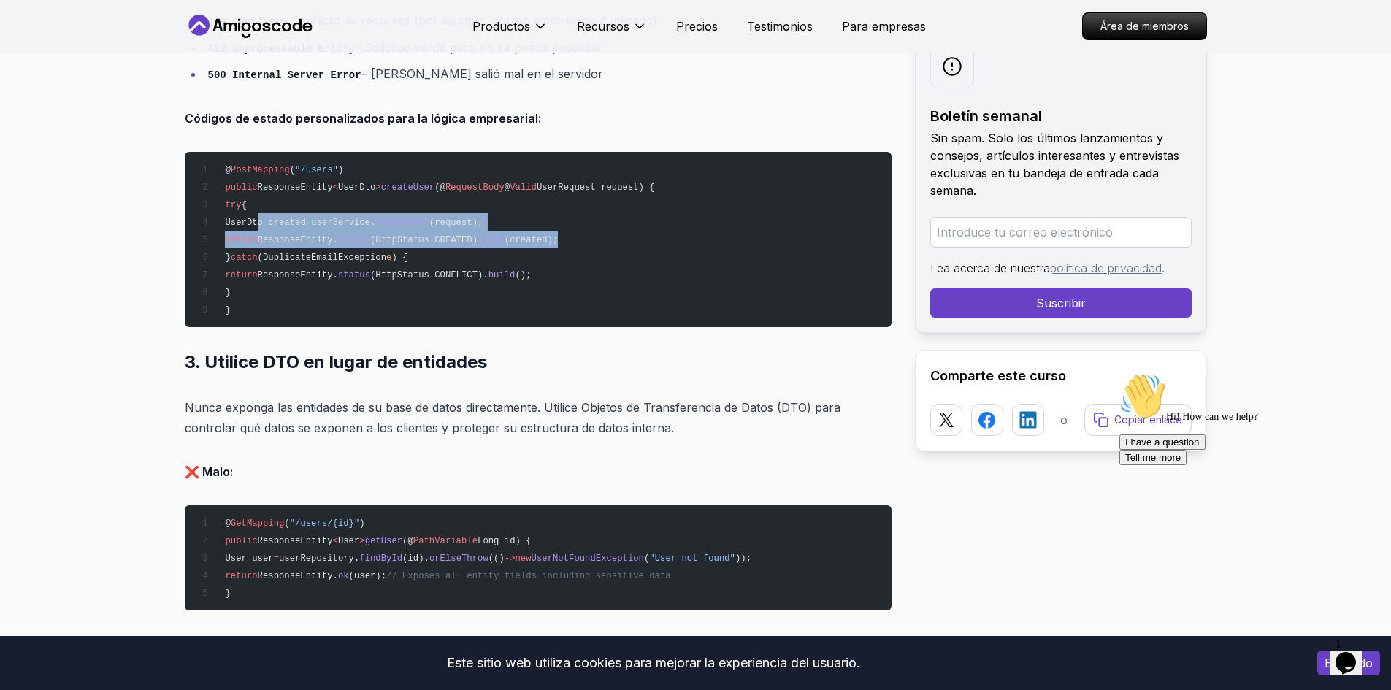
drag, startPoint x: 256, startPoint y: 218, endPoint x: 586, endPoint y: 236, distance: 329.9
click at [586, 236] on pre "@ PostMapping ( "/users" ) public ResponseEntity < UserDto > createUser (@ Requ…" at bounding box center [538, 239] width 707 height 175
click at [375, 226] on span "userService." at bounding box center [343, 223] width 64 height 10
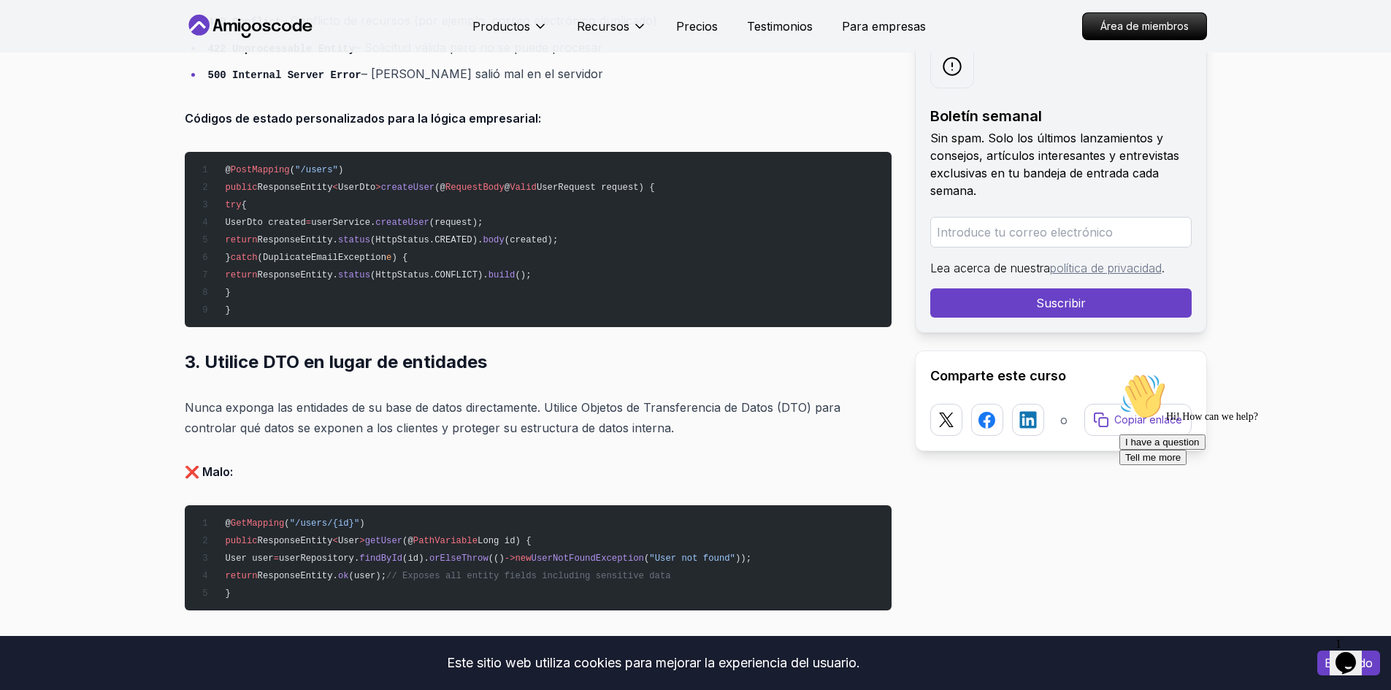
click at [305, 226] on span "UserDto created" at bounding box center [265, 223] width 80 height 10
click at [429, 218] on span "createUser" at bounding box center [402, 223] width 54 height 10
click at [285, 223] on span "UserDto created" at bounding box center [265, 223] width 80 height 10
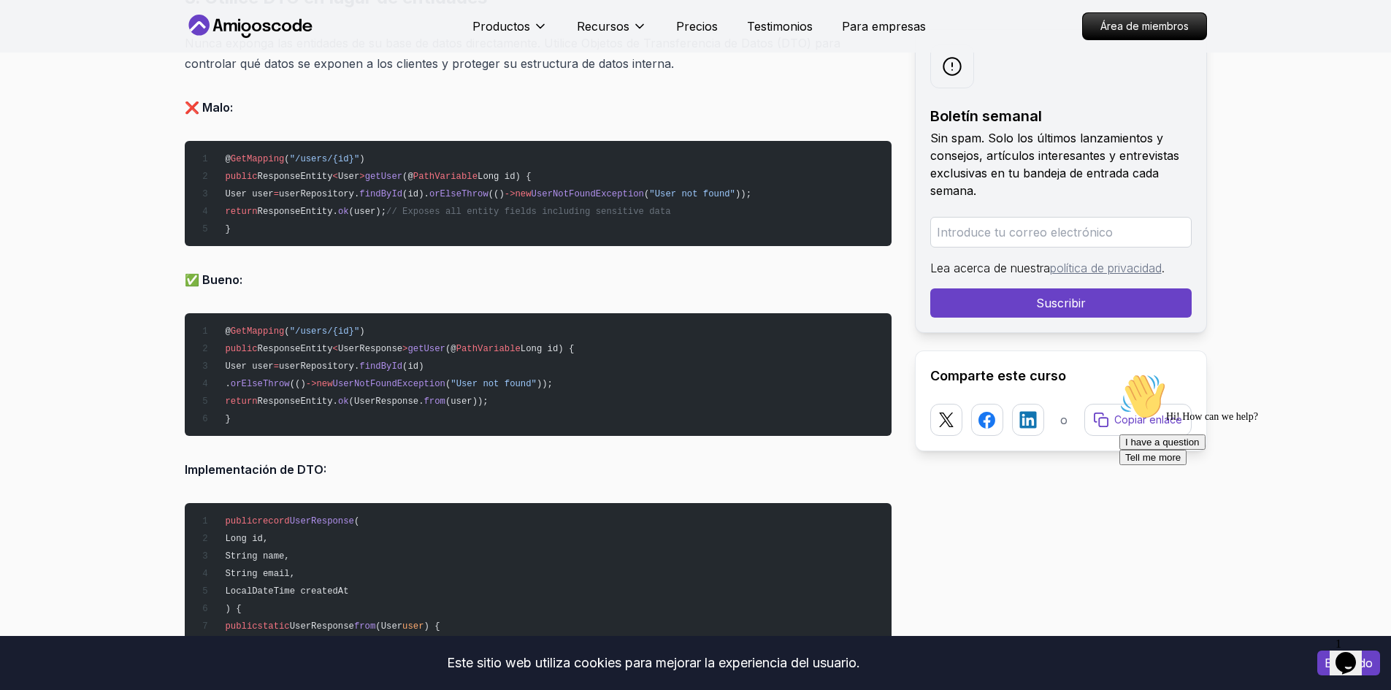
scroll to position [3732, 0]
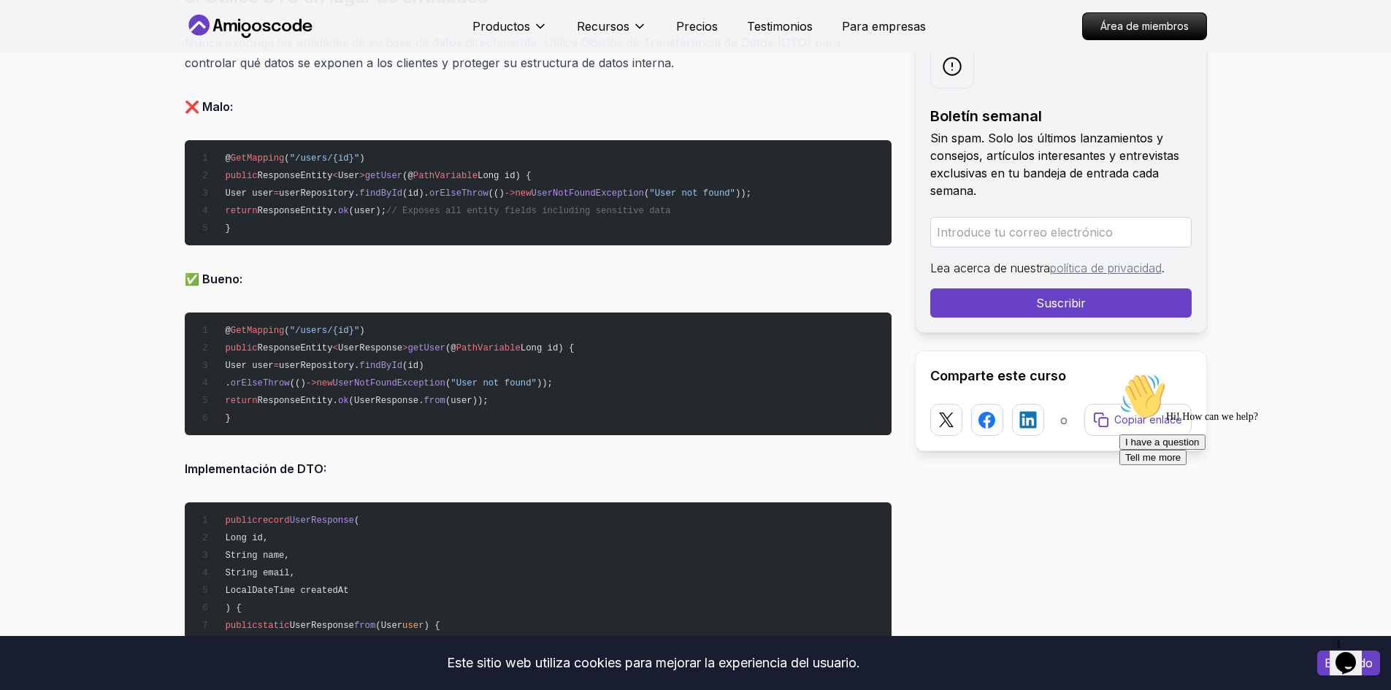
click at [340, 177] on span "User" at bounding box center [348, 176] width 21 height 10
click at [377, 347] on span "UserResponse" at bounding box center [370, 348] width 64 height 10
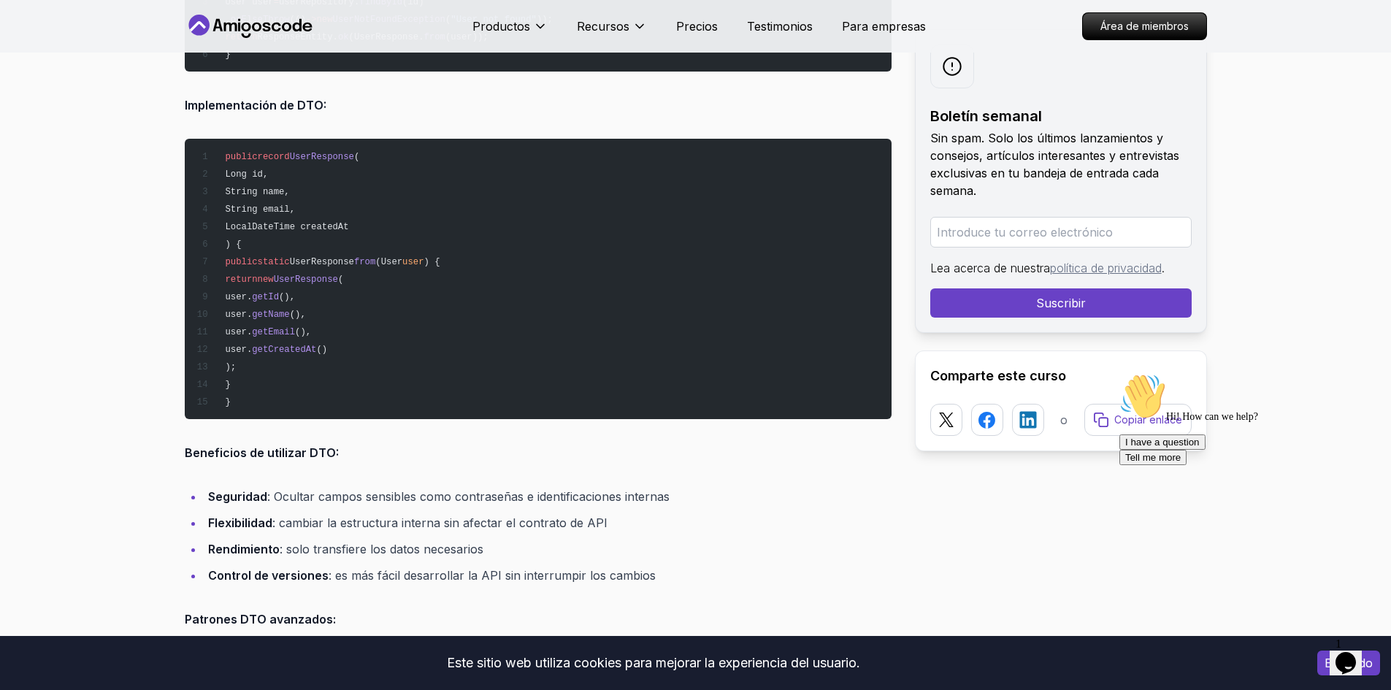
scroll to position [4096, 0]
drag, startPoint x: 259, startPoint y: 158, endPoint x: 280, endPoint y: 243, distance: 87.1
click at [280, 243] on pre "public record UserResponse ( Long id, String name, String email, LocalDateTime …" at bounding box center [538, 278] width 707 height 280
click at [424, 218] on pre "public record UserResponse ( Long id, String name, String email, LocalDateTime …" at bounding box center [538, 278] width 707 height 280
drag, startPoint x: 314, startPoint y: 260, endPoint x: 374, endPoint y: 261, distance: 59.9
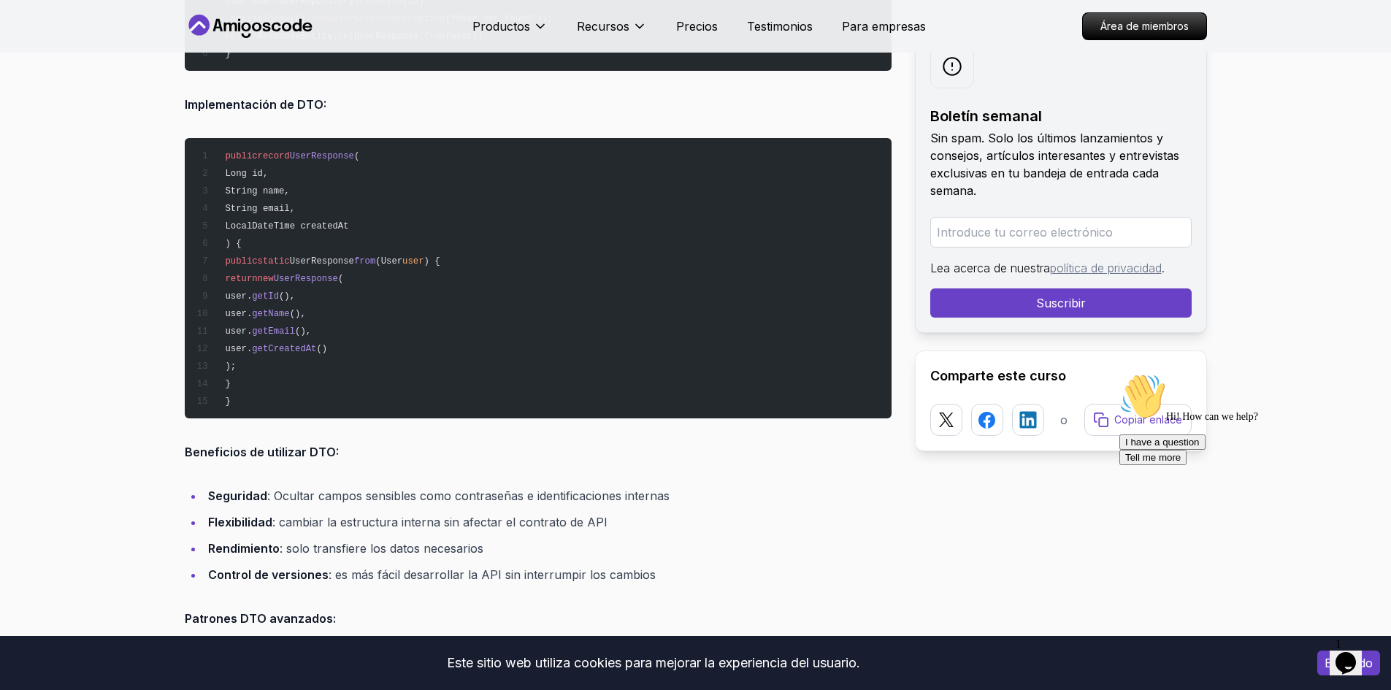
click at [354, 261] on span "UserResponse" at bounding box center [322, 261] width 64 height 10
click at [441, 253] on pre "public record UserResponse ( Long id, String name, String email, LocalDateTime …" at bounding box center [538, 278] width 707 height 280
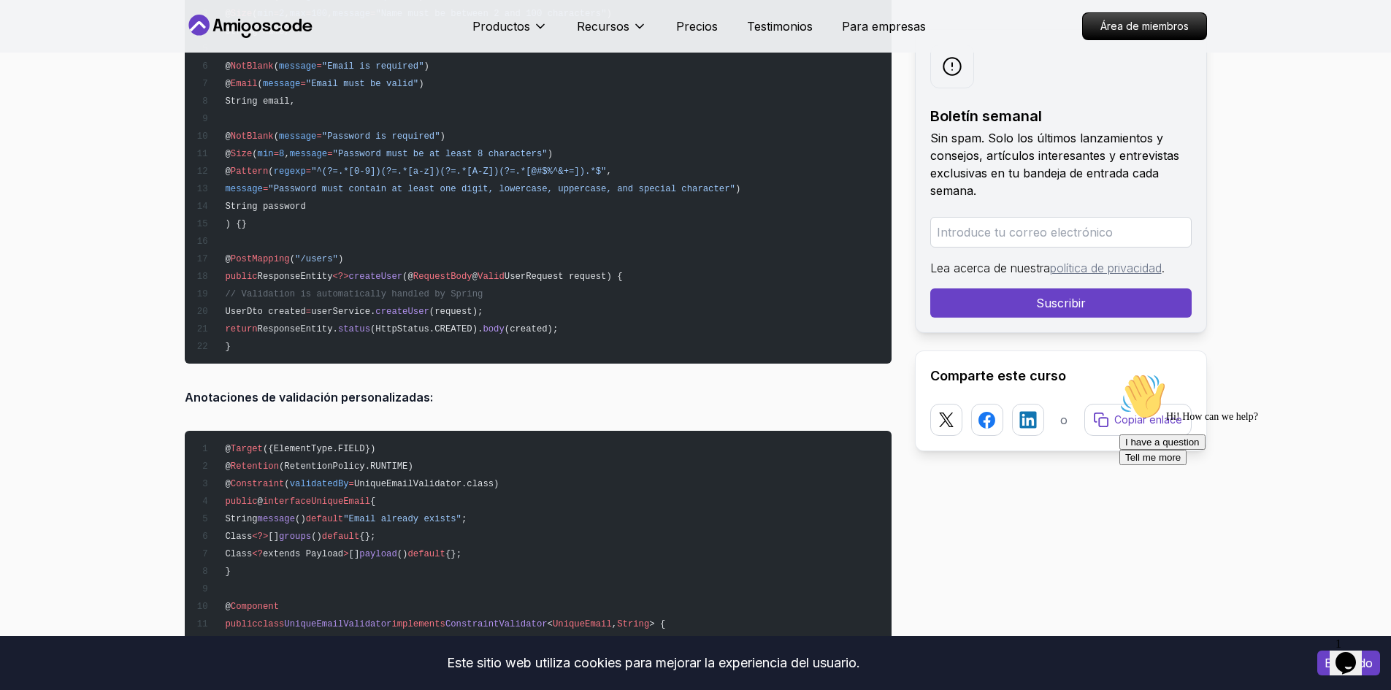
scroll to position [5630, 0]
drag, startPoint x: 244, startPoint y: 150, endPoint x: 592, endPoint y: 161, distance: 347.8
click at [592, 161] on code "public record UserRequest ( @ NotBlank ( message = "Name is required" ) @ Size …" at bounding box center [468, 162] width 545 height 378
drag, startPoint x: 781, startPoint y: 169, endPoint x: 236, endPoint y: 118, distance: 547.3
click at [236, 118] on pre "public record UserRequest ( @ NotBlank ( message = "Name is required" ) @ Size …" at bounding box center [538, 161] width 707 height 403
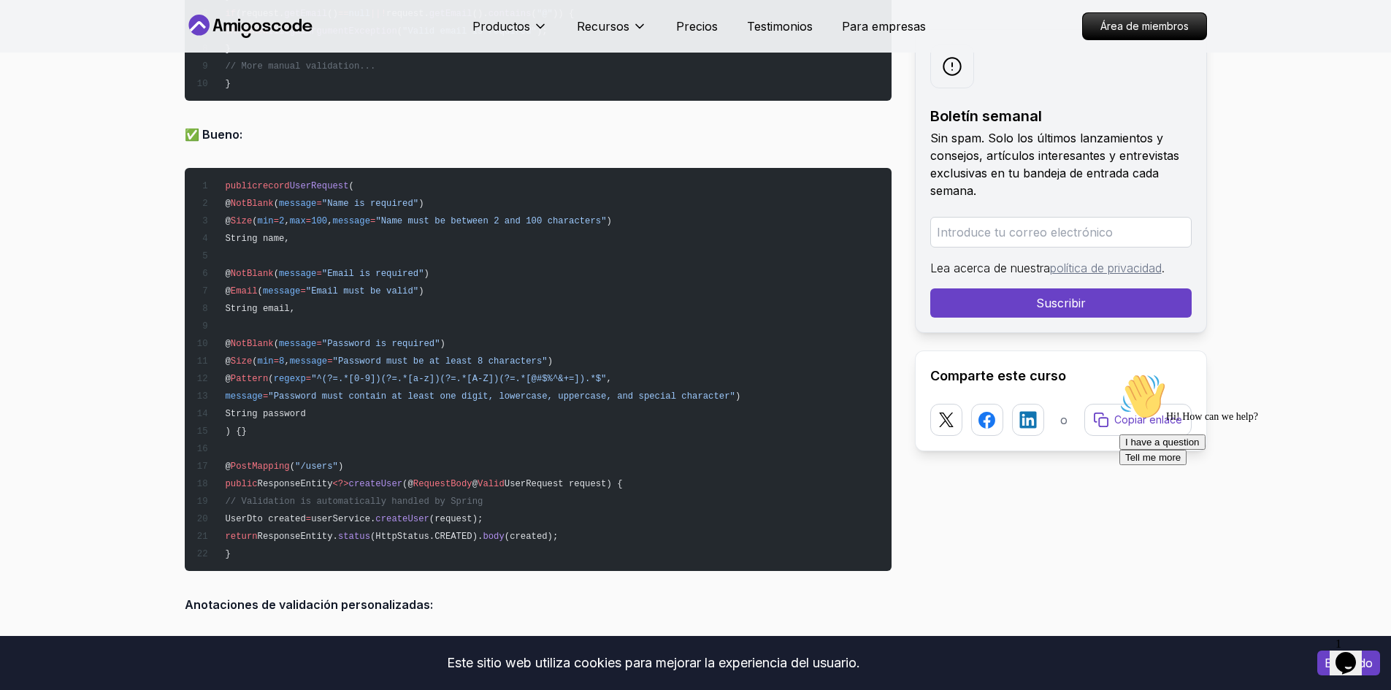
scroll to position [5421, 0]
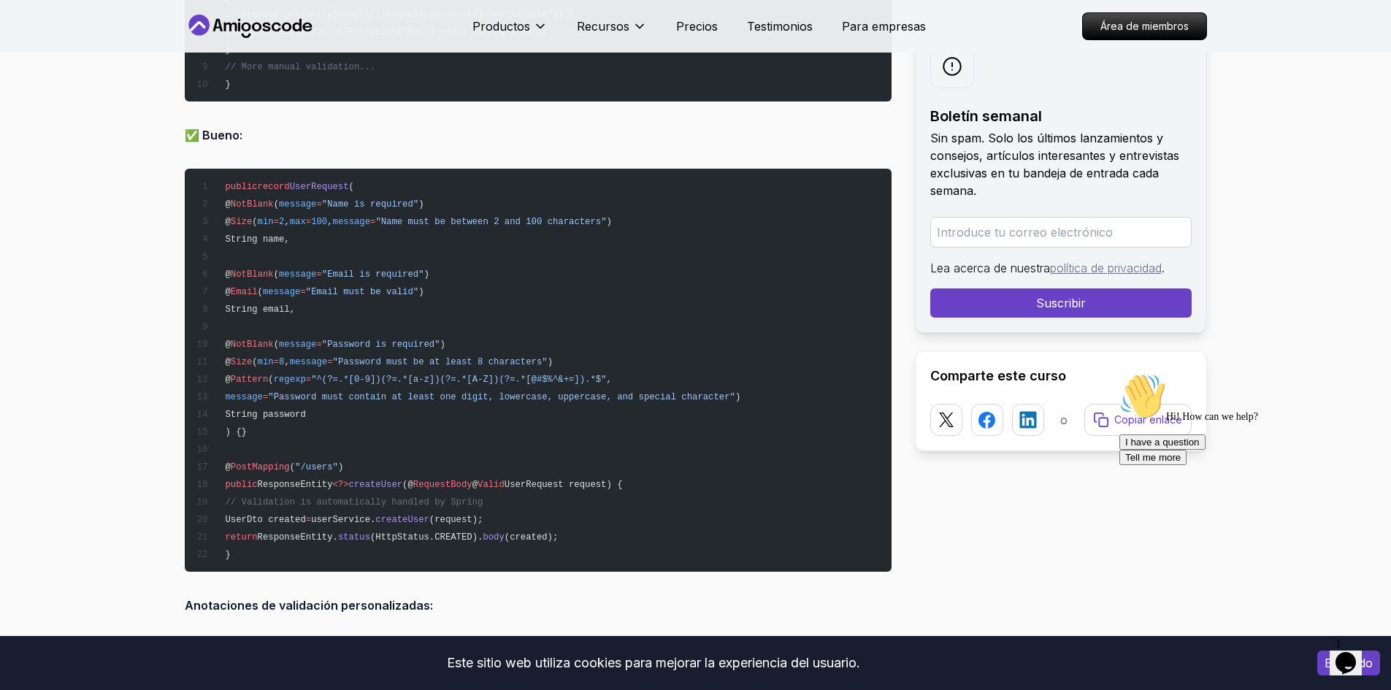
click at [397, 277] on pre "public record UserRequest ( @ NotBlank ( message = "Name is required" ) @ Size …" at bounding box center [538, 370] width 707 height 403
drag, startPoint x: 260, startPoint y: 164, endPoint x: 286, endPoint y: 165, distance: 26.3
click at [286, 182] on span "record" at bounding box center [274, 187] width 32 height 10
drag, startPoint x: 243, startPoint y: 199, endPoint x: 267, endPoint y: 196, distance: 24.3
click at [267, 217] on span "@ Size ( min = 2 , max = 100 , message = "Name must be between 2 and 100 charac…" at bounding box center [404, 222] width 416 height 10
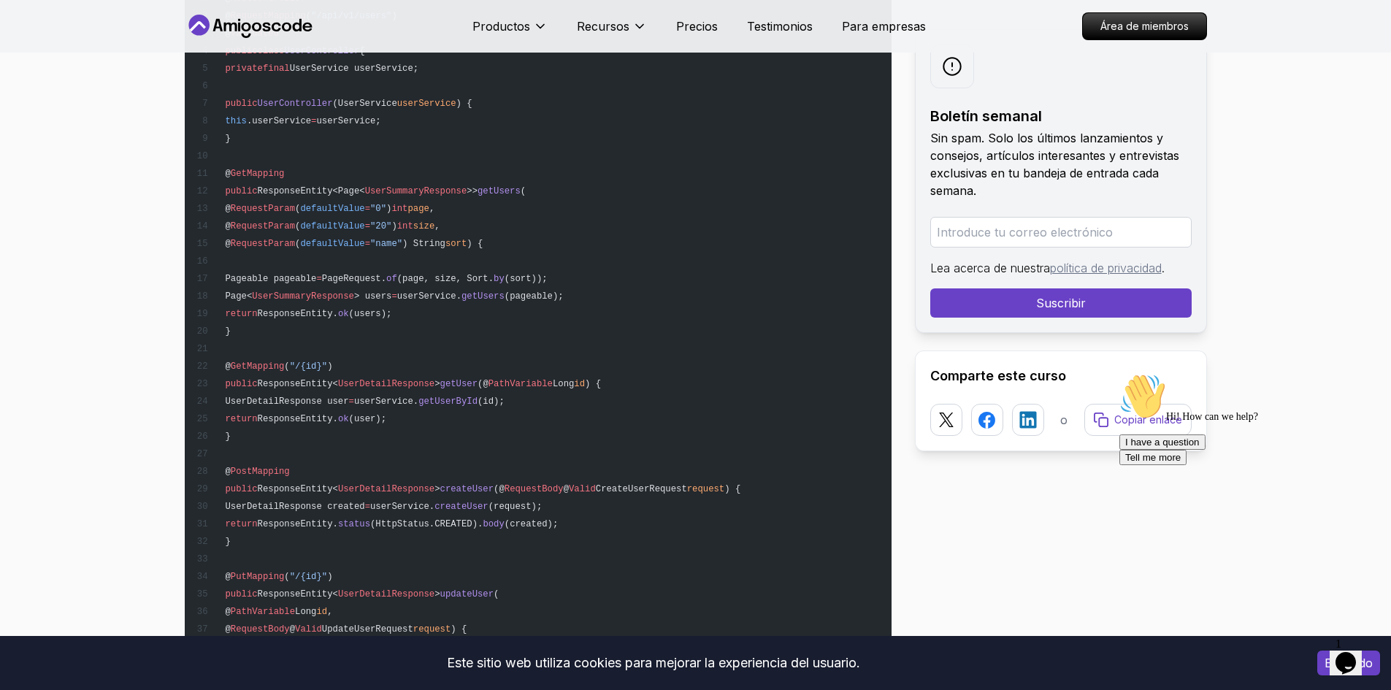
scroll to position [7027, 0]
drag, startPoint x: 486, startPoint y: 171, endPoint x: 524, endPoint y: 169, distance: 37.3
click at [521, 185] on span "getUsers" at bounding box center [499, 190] width 43 height 10
drag, startPoint x: 242, startPoint y: 153, endPoint x: 326, endPoint y: 153, distance: 83.3
click at [326, 153] on pre "@ RestController @ RequestMapping ( "/api/v1/users" ) @ Validated public class …" at bounding box center [538, 400] width 707 height 841
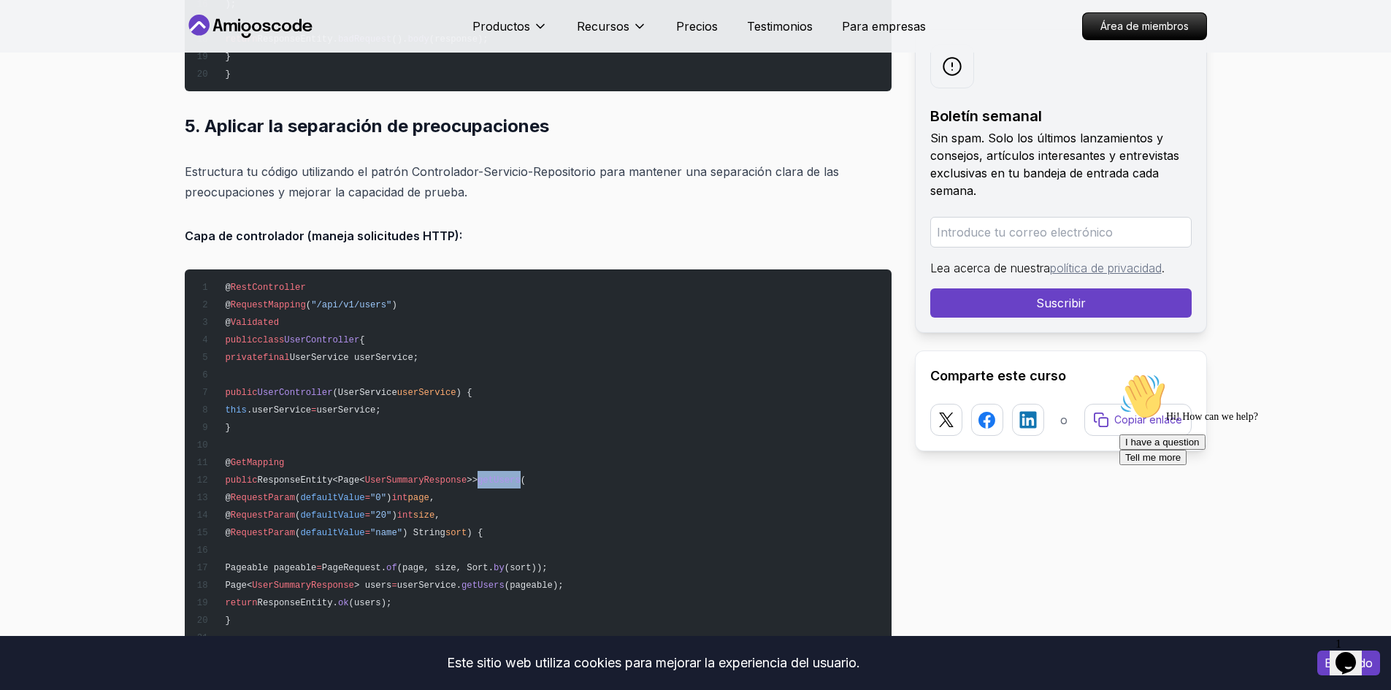
scroll to position [6735, 0]
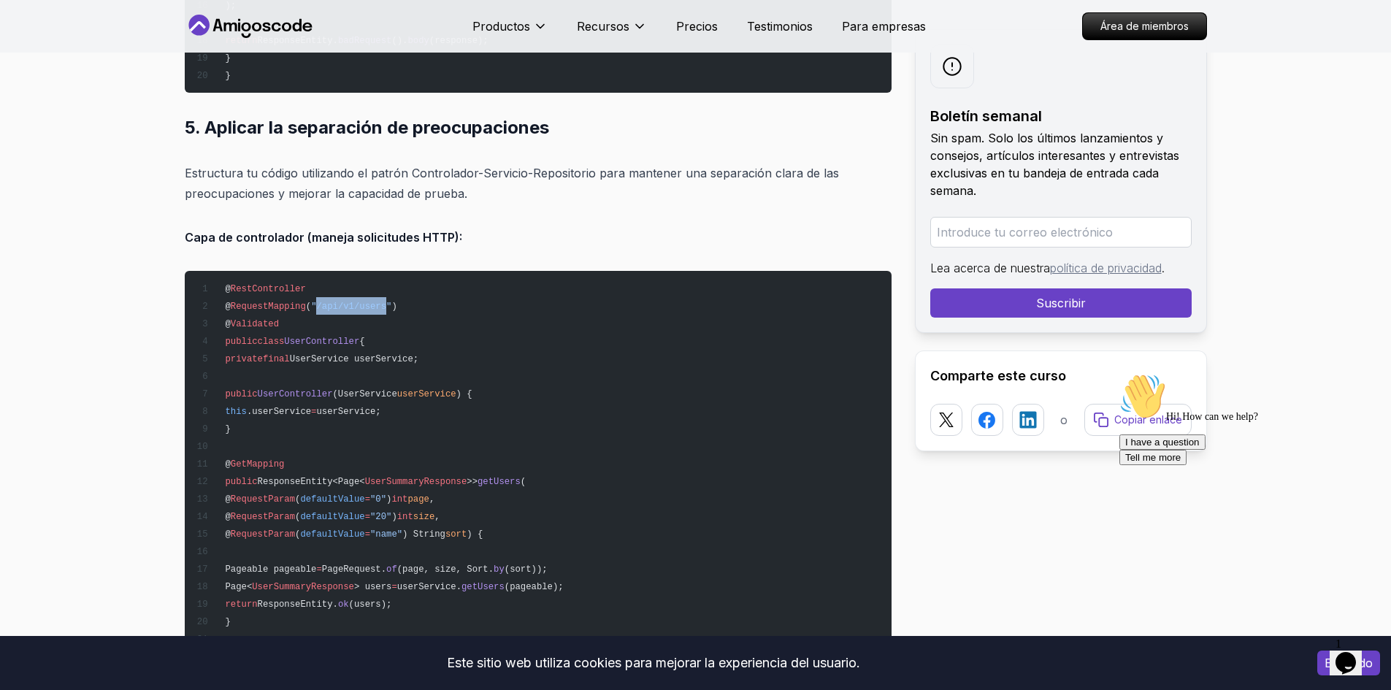
drag, startPoint x: 309, startPoint y: 282, endPoint x: 372, endPoint y: 283, distance: 62.8
click at [372, 302] on span ""/api/v1/users"" at bounding box center [351, 307] width 80 height 10
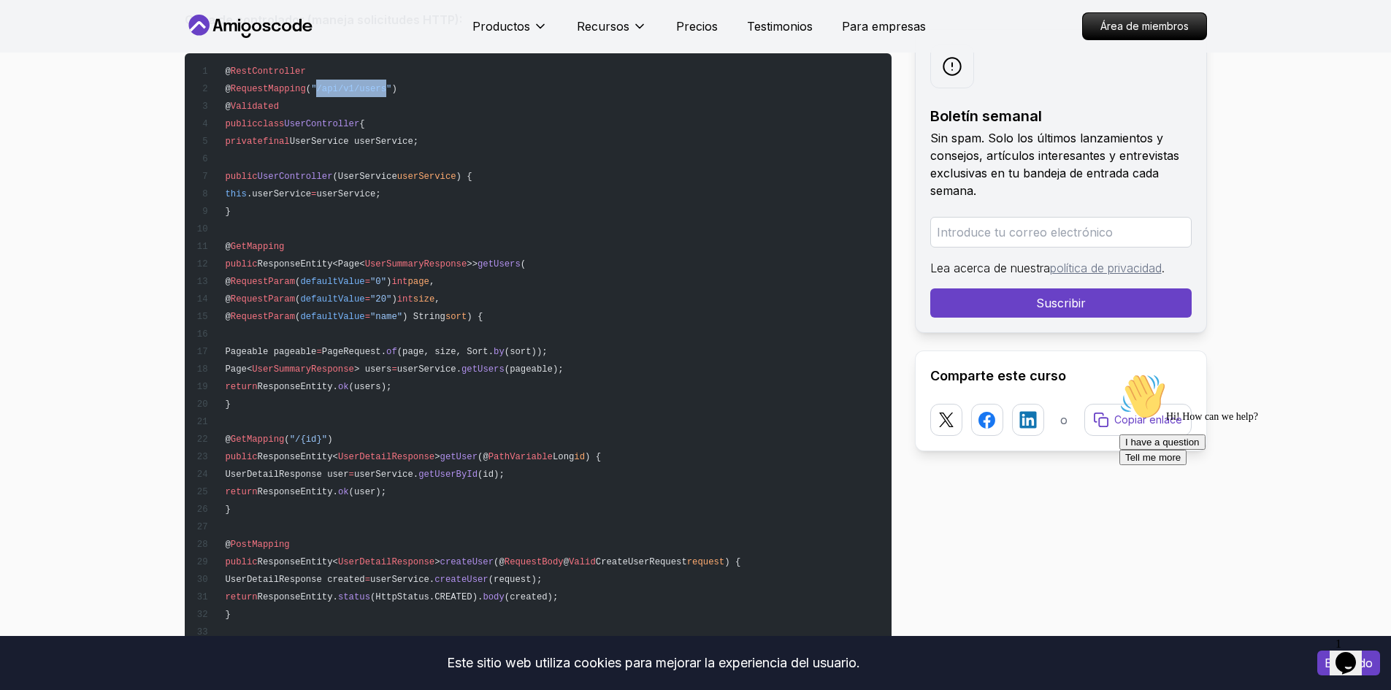
scroll to position [6954, 0]
drag, startPoint x: 269, startPoint y: 385, endPoint x: 225, endPoint y: 188, distance: 201.4
click at [225, 188] on pre "@ RestController @ RequestMapping ( "/api/v1/users" ) @ Validated public class …" at bounding box center [538, 473] width 707 height 841
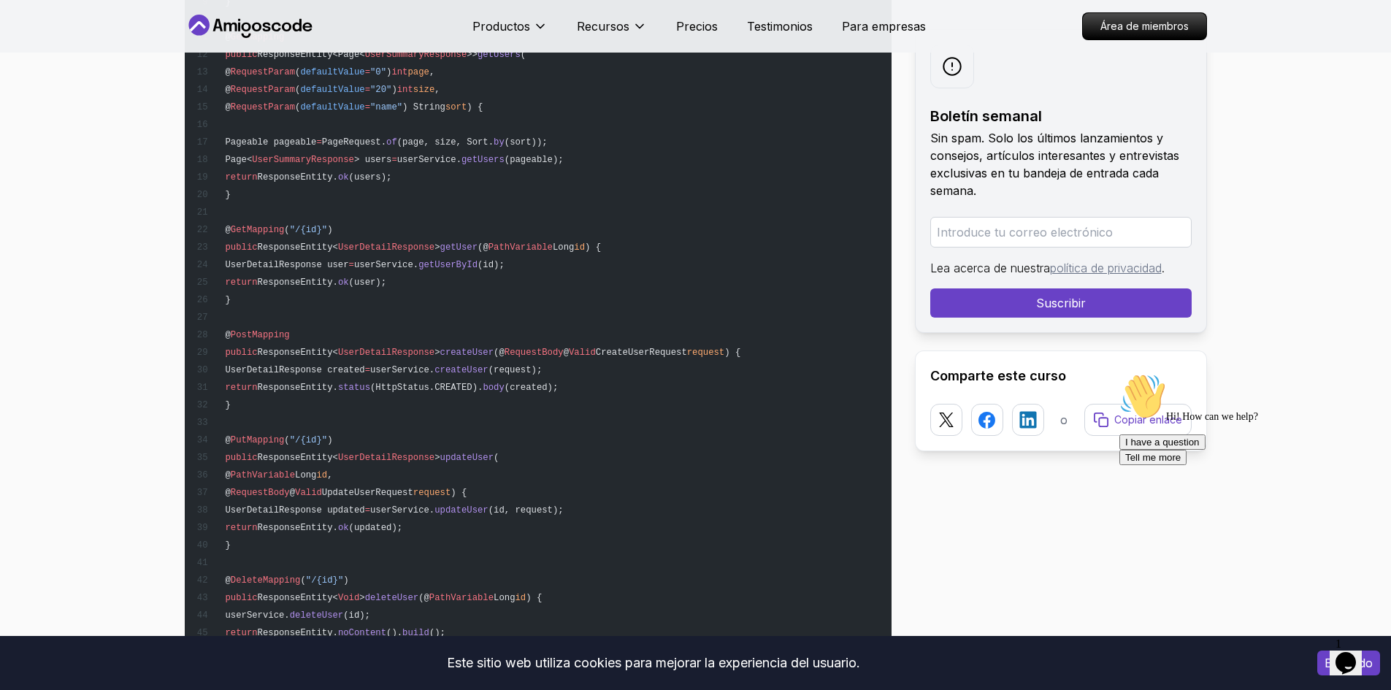
scroll to position [7163, 0]
drag, startPoint x: 308, startPoint y: 208, endPoint x: 343, endPoint y: 212, distance: 35.2
click at [332, 224] on span "@ GetMapping ( "/{id}" )" at bounding box center [264, 229] width 137 height 10
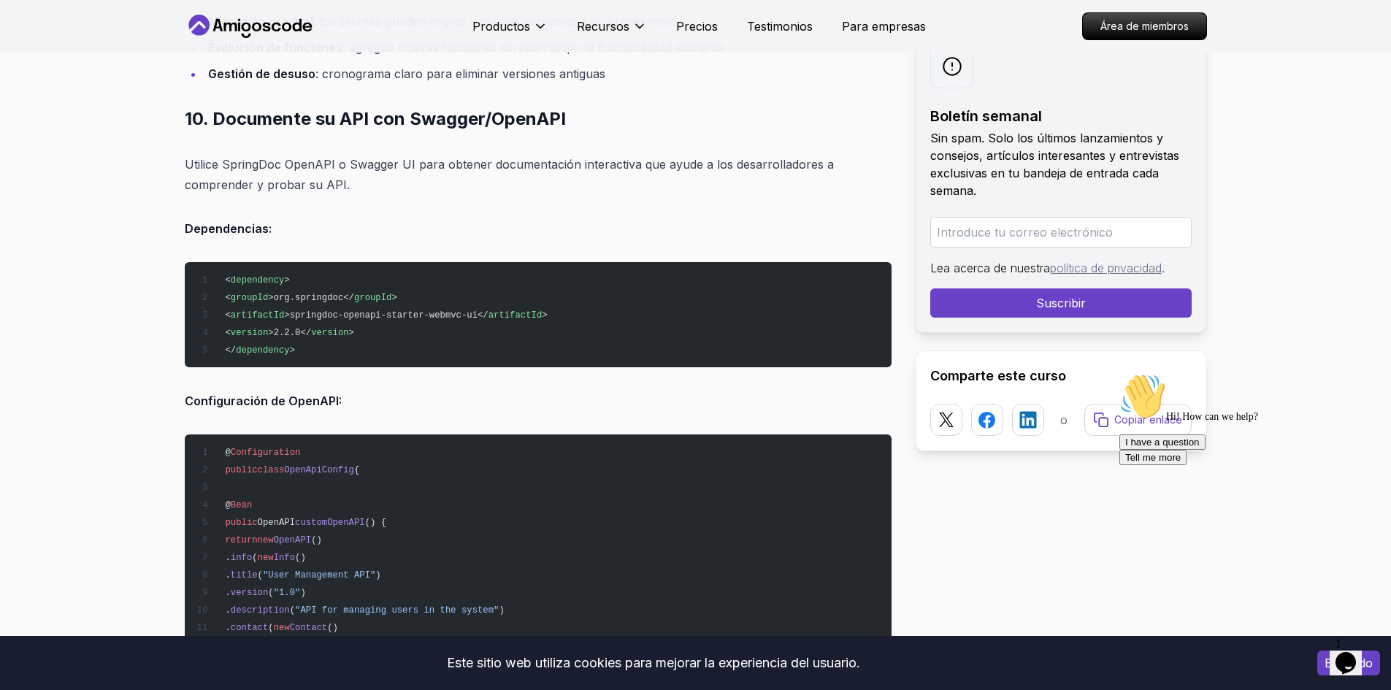
scroll to position [15407, 0]
